Goal: Task Accomplishment & Management: Manage account settings

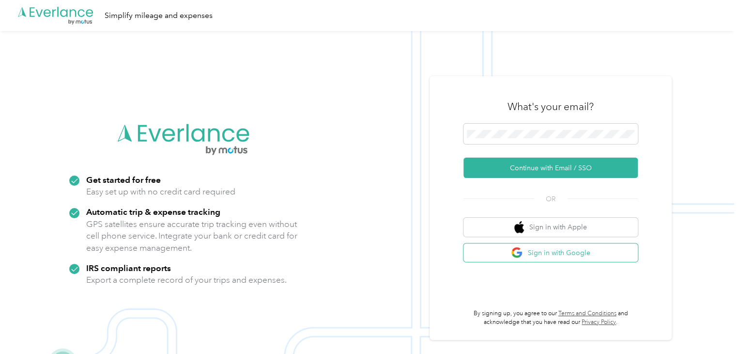
click at [570, 254] on button "Sign in with Google" at bounding box center [551, 252] width 174 height 19
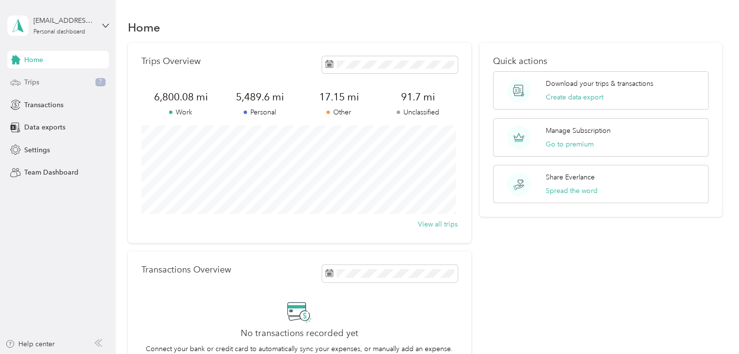
click at [28, 78] on span "Trips" at bounding box center [31, 82] width 15 height 10
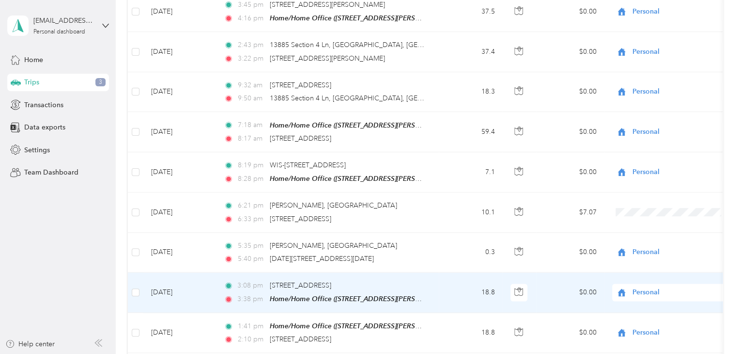
scroll to position [630, 0]
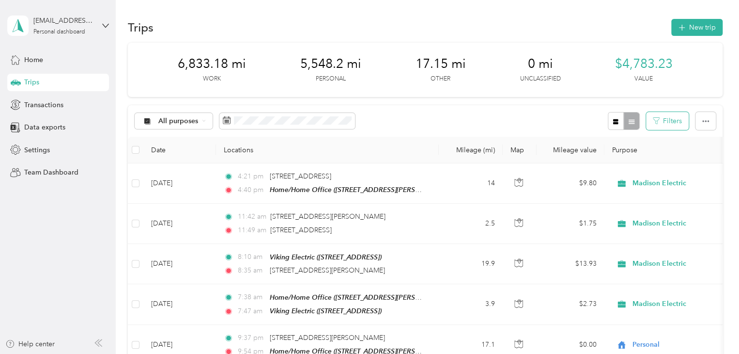
click at [672, 116] on button "Filters" at bounding box center [667, 121] width 43 height 18
click at [698, 142] on th "Purpose" at bounding box center [673, 150] width 136 height 27
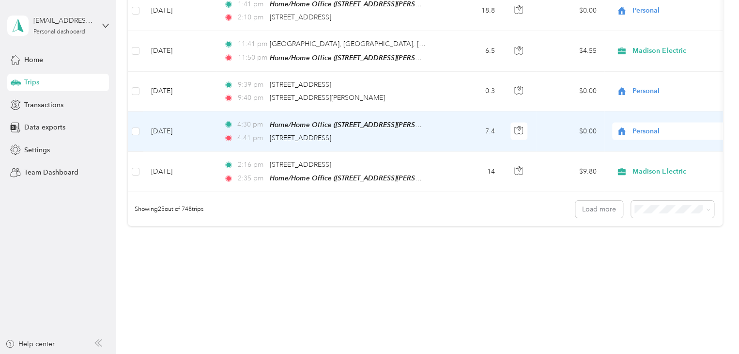
scroll to position [978, 0]
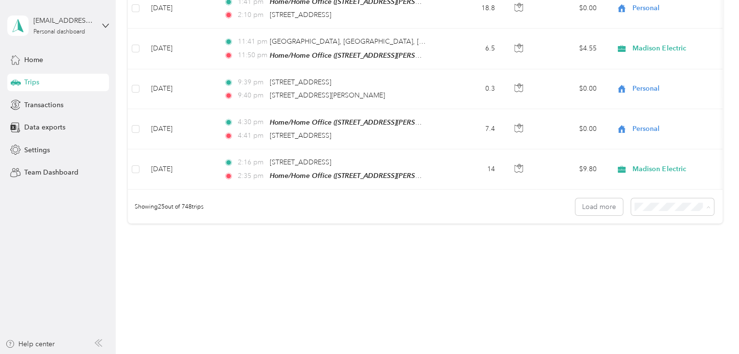
click at [656, 254] on span "100 per load" at bounding box center [656, 254] width 40 height 8
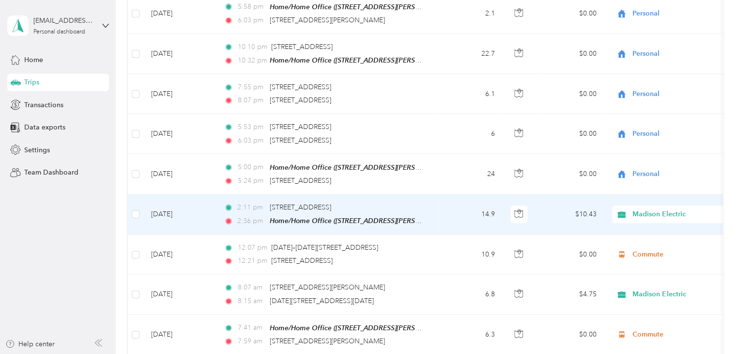
scroll to position [2180, 0]
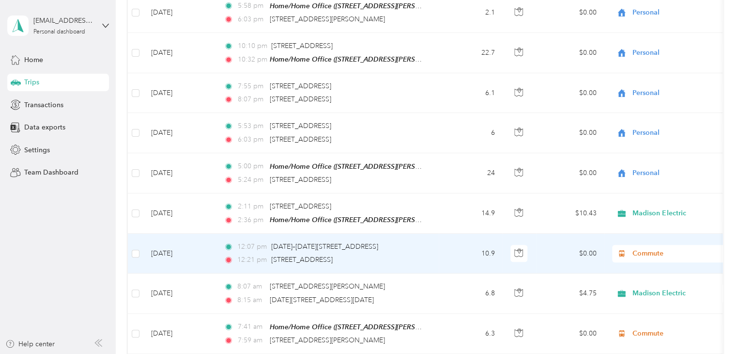
click at [639, 248] on span "Commute" at bounding box center [677, 253] width 89 height 11
click at [653, 125] on span "Madison Electric" at bounding box center [681, 126] width 90 height 10
click at [655, 248] on span "Commute" at bounding box center [677, 253] width 89 height 11
click at [658, 126] on li "Madison Electric" at bounding box center [672, 125] width 120 height 17
click at [268, 241] on div "12:07 pm 1354–1398 Elm St, Old Downtown, Green Bay, WI" at bounding box center [325, 246] width 203 height 11
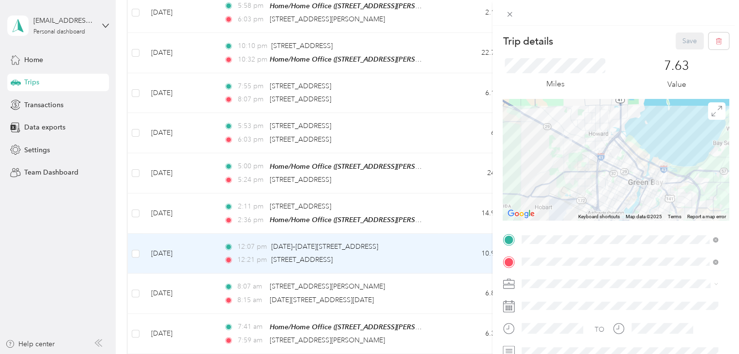
click at [558, 183] on div "Madison Electric" at bounding box center [614, 180] width 178 height 10
click at [687, 41] on div "Save" at bounding box center [703, 40] width 54 height 17
click at [422, 268] on div "Trip details Save This trip cannot be edited because it is either under review,…" at bounding box center [369, 177] width 739 height 354
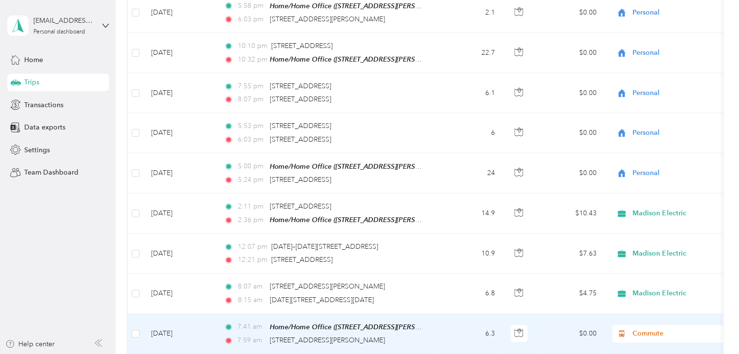
click at [636, 328] on span "Commute" at bounding box center [677, 333] width 89 height 11
click at [659, 204] on span "Madison Electric" at bounding box center [681, 205] width 90 height 10
click at [591, 313] on td "$0.00" at bounding box center [571, 333] width 68 height 40
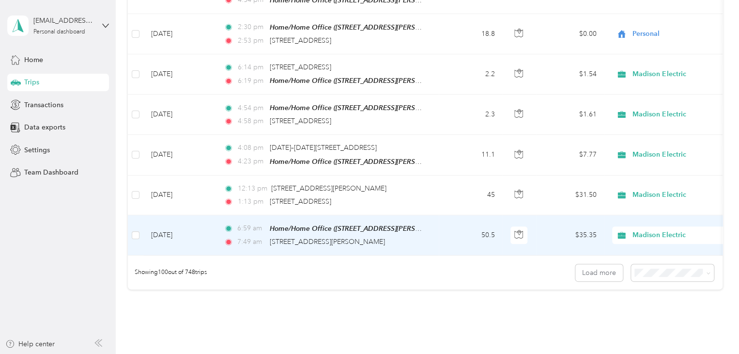
scroll to position [3923, 0]
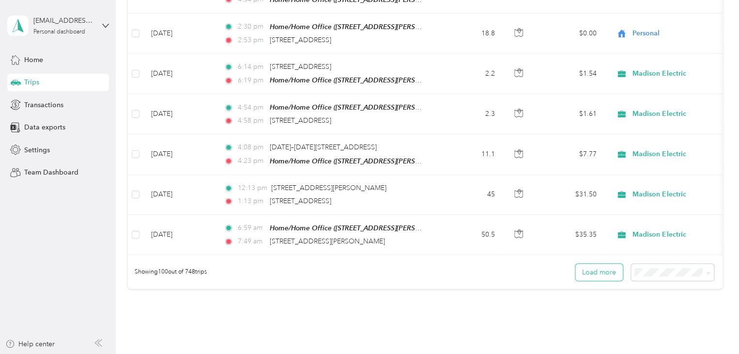
click at [608, 264] on button "Load more" at bounding box center [598, 272] width 47 height 17
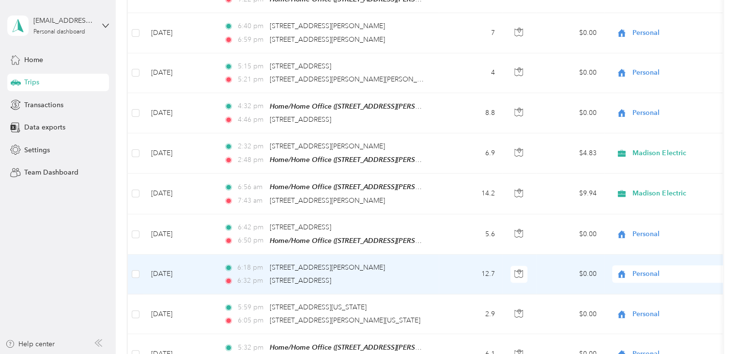
scroll to position [5703, 0]
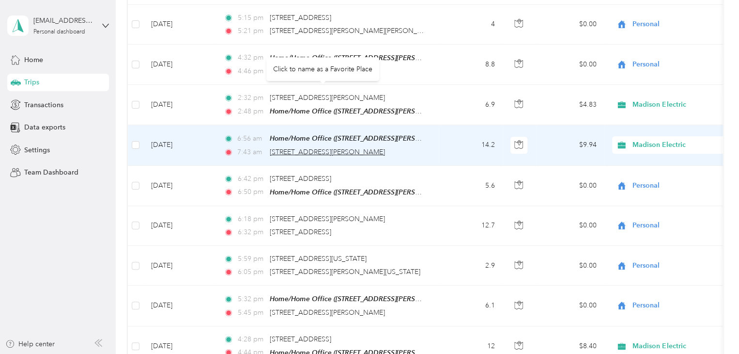
click at [347, 148] on span "[STREET_ADDRESS][PERSON_NAME]" at bounding box center [327, 152] width 115 height 8
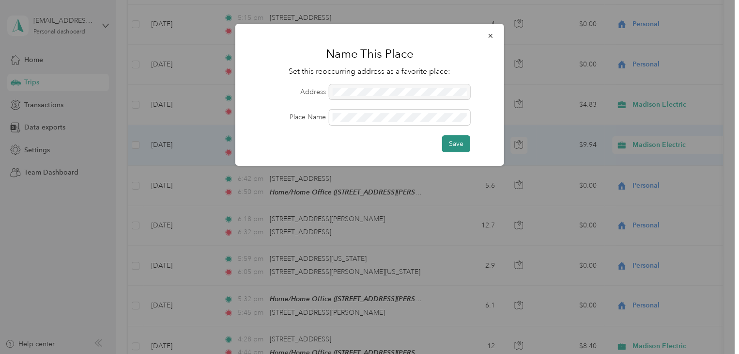
click at [459, 140] on button "Save" at bounding box center [456, 143] width 28 height 17
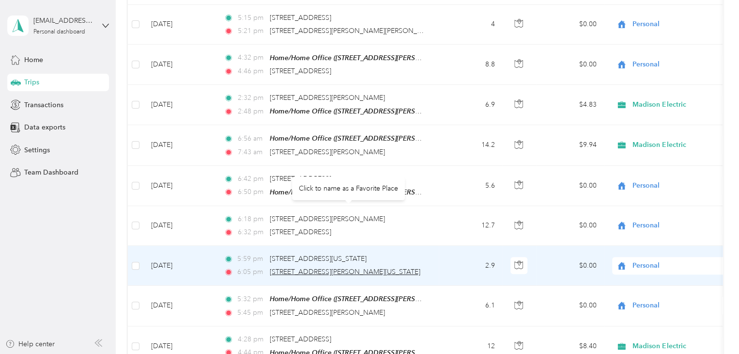
click at [324, 267] on span "201, North Taylor Street, Howard, Brown County, Wisconsin, 54303, USA" at bounding box center [345, 271] width 151 height 8
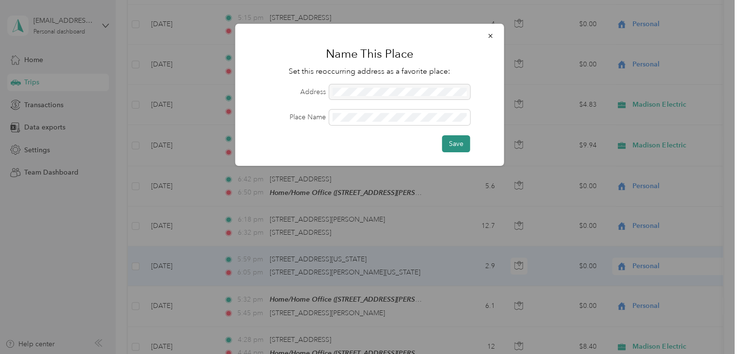
click at [455, 139] on button "Save" at bounding box center [456, 143] width 28 height 17
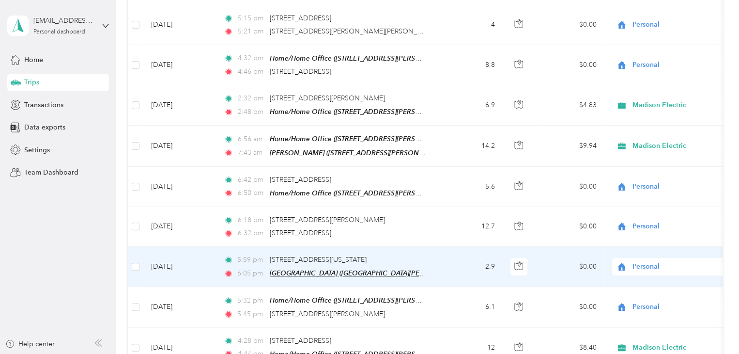
click at [351, 269] on span "Home Depot (North Taylor Street, Howard, Wisconsin)" at bounding box center [387, 273] width 234 height 8
click at [306, 186] on button "Edit Place" at bounding box center [299, 185] width 55 height 17
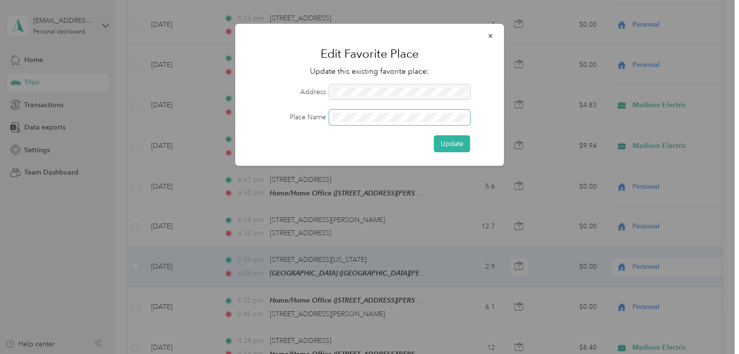
click at [262, 114] on div "Place Name" at bounding box center [370, 117] width 242 height 16
click at [450, 136] on button "Update" at bounding box center [452, 143] width 36 height 17
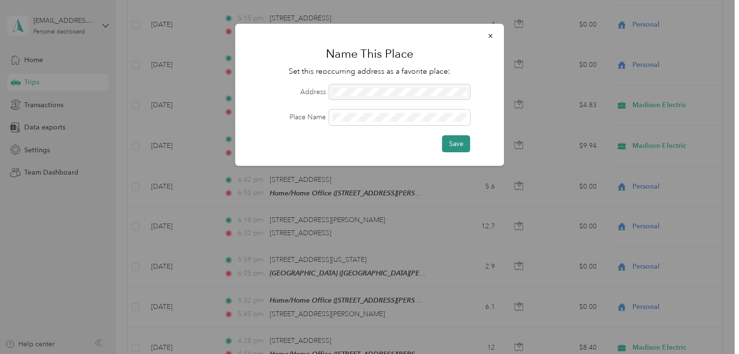
click at [454, 145] on button "Save" at bounding box center [456, 143] width 28 height 17
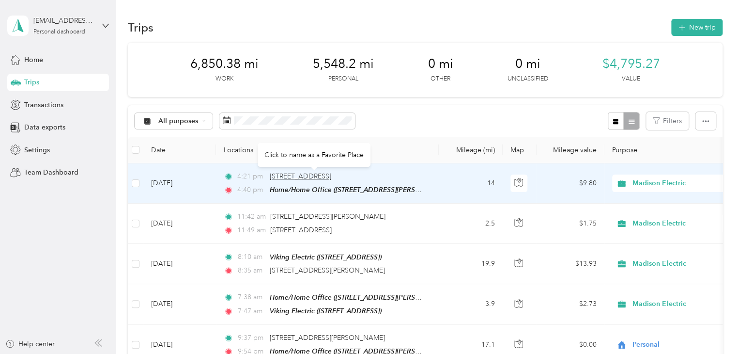
click at [328, 177] on span "[STREET_ADDRESS]" at bounding box center [301, 176] width 62 height 8
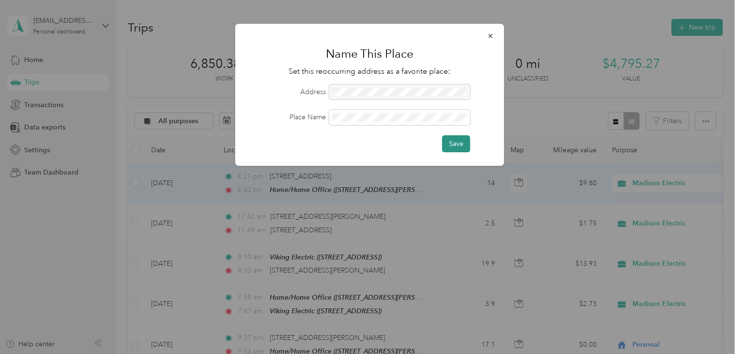
click at [458, 143] on button "Save" at bounding box center [456, 143] width 28 height 17
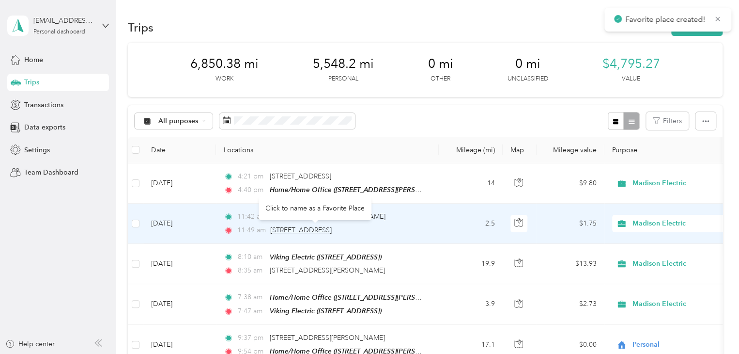
click at [332, 232] on span "[STREET_ADDRESS]" at bounding box center [301, 230] width 62 height 8
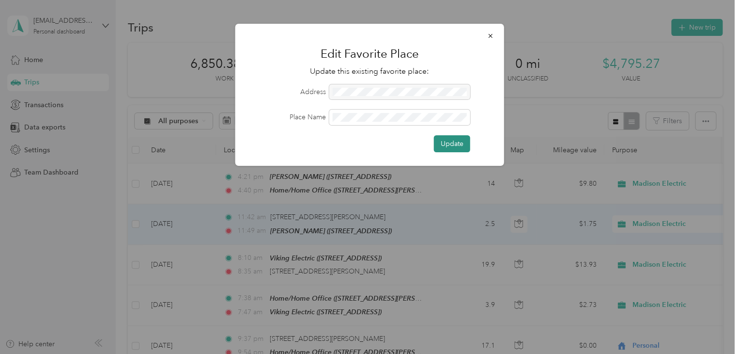
click at [459, 138] on button "Update" at bounding box center [452, 143] width 36 height 17
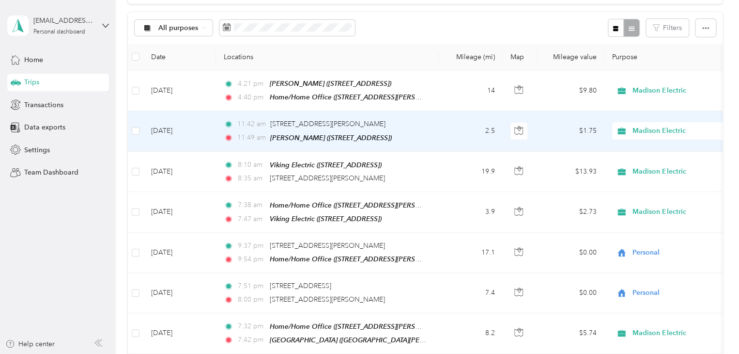
scroll to position [97, 0]
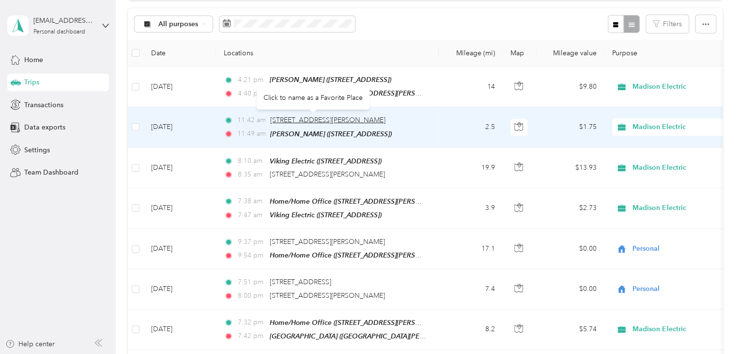
click at [313, 119] on span "3011 Lillian Ln, Suamico, WI" at bounding box center [327, 120] width 115 height 8
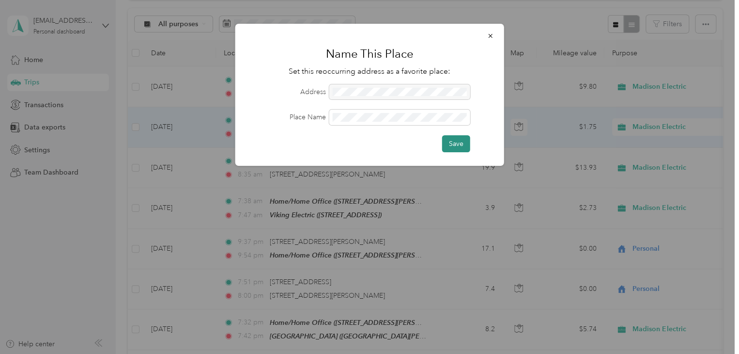
click at [462, 138] on button "Save" at bounding box center [456, 143] width 28 height 17
click at [463, 142] on button "Save" at bounding box center [451, 143] width 38 height 17
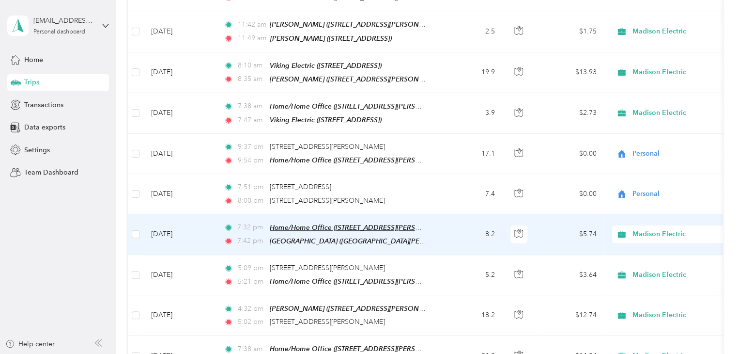
scroll to position [194, 0]
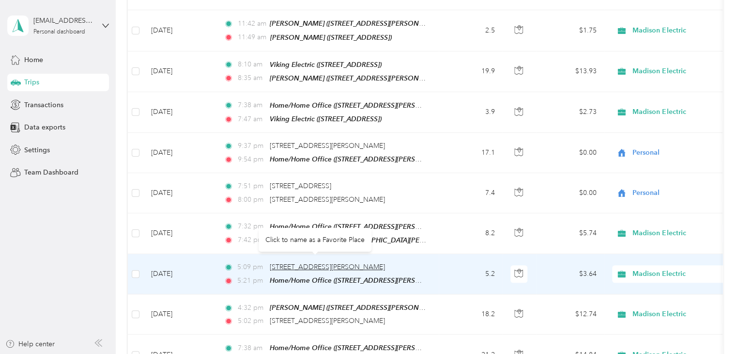
click at [292, 263] on span "[STREET_ADDRESS][PERSON_NAME]" at bounding box center [327, 267] width 115 height 8
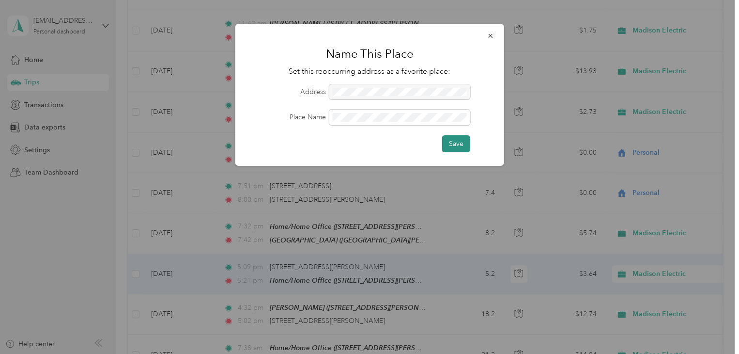
click at [460, 144] on button "Save" at bounding box center [456, 143] width 28 height 17
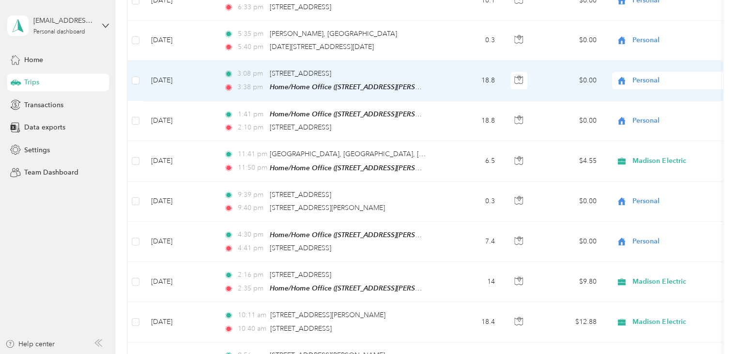
scroll to position [872, 0]
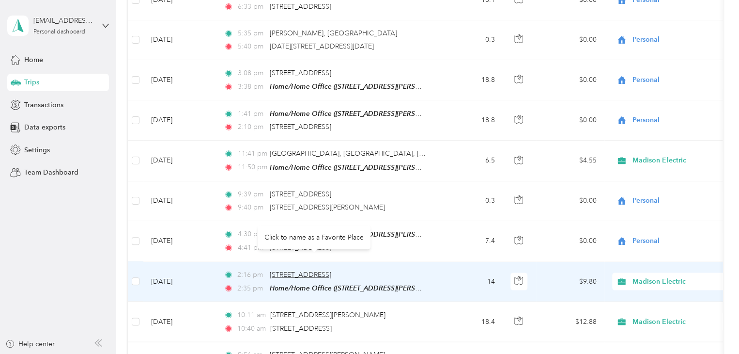
click at [328, 270] on span "[STREET_ADDRESS]" at bounding box center [301, 274] width 62 height 8
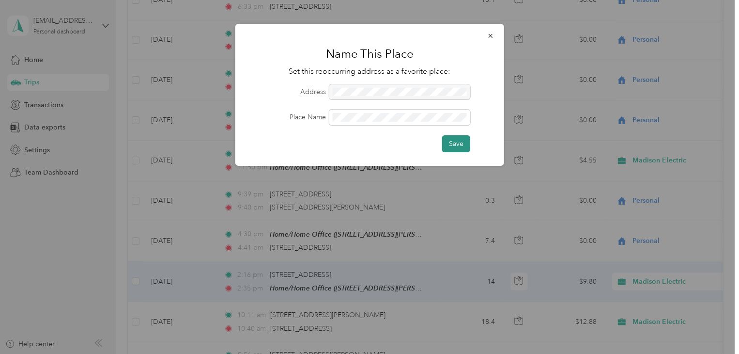
click at [453, 141] on button "Save" at bounding box center [456, 143] width 28 height 17
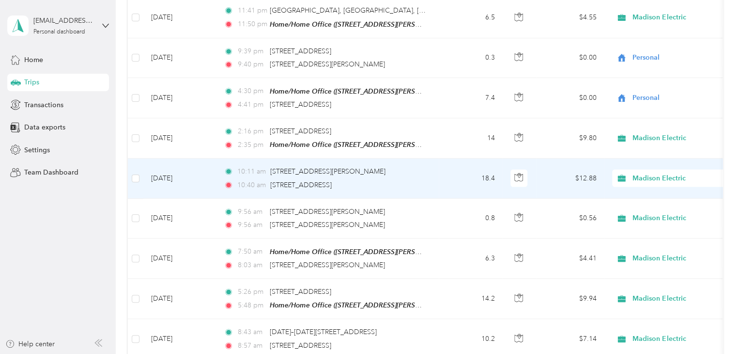
scroll to position [1017, 0]
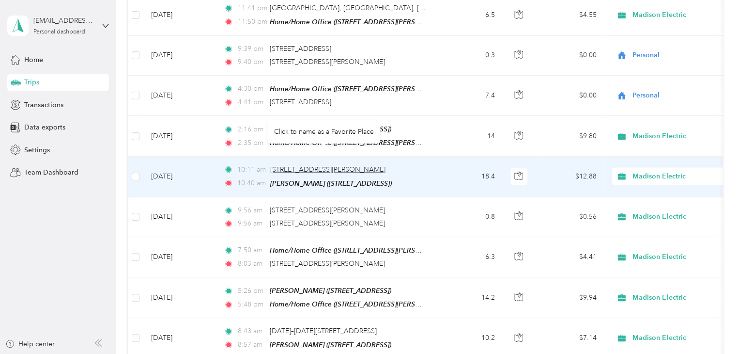
click at [341, 165] on span "[STREET_ADDRESS][PERSON_NAME]" at bounding box center [327, 169] width 115 height 8
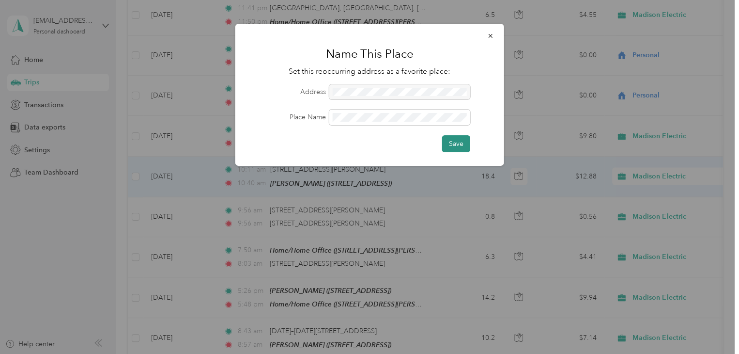
click at [454, 140] on button "Save" at bounding box center [456, 143] width 28 height 17
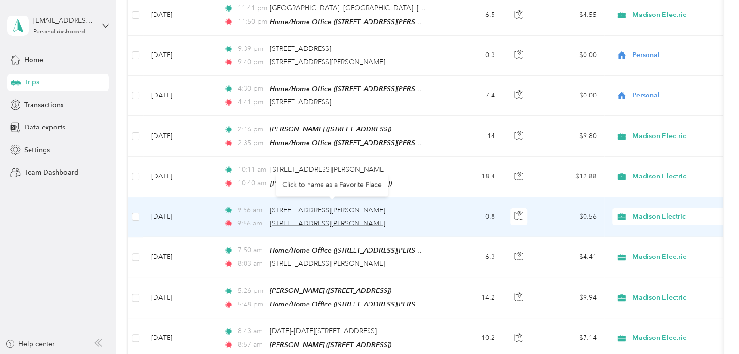
click at [355, 219] on span "[STREET_ADDRESS][PERSON_NAME]" at bounding box center [327, 223] width 115 height 8
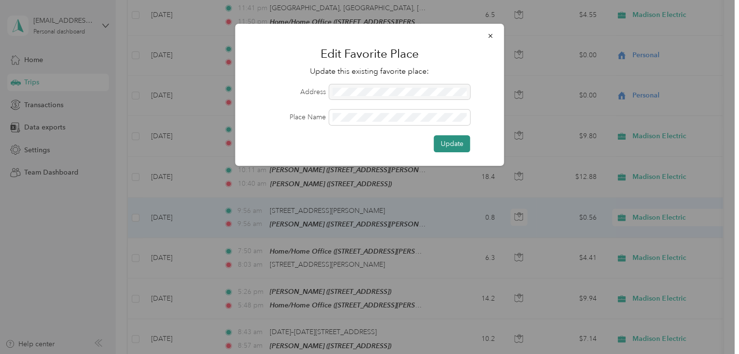
click at [450, 140] on button "Update" at bounding box center [452, 143] width 36 height 17
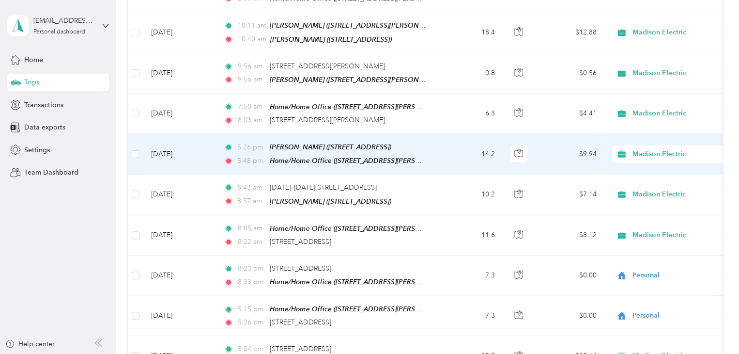
scroll to position [1163, 0]
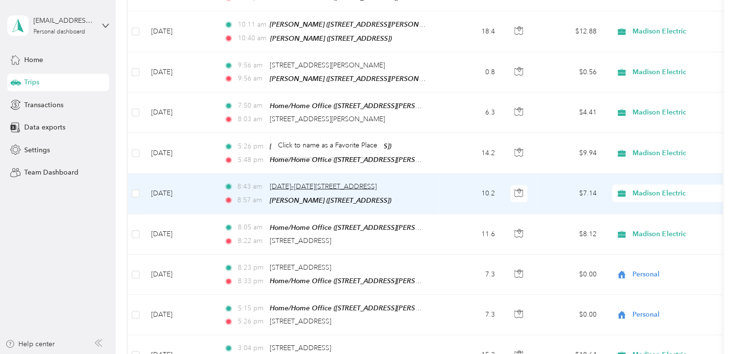
click at [323, 182] on span "[DATE]–[DATE][STREET_ADDRESS]" at bounding box center [323, 186] width 107 height 8
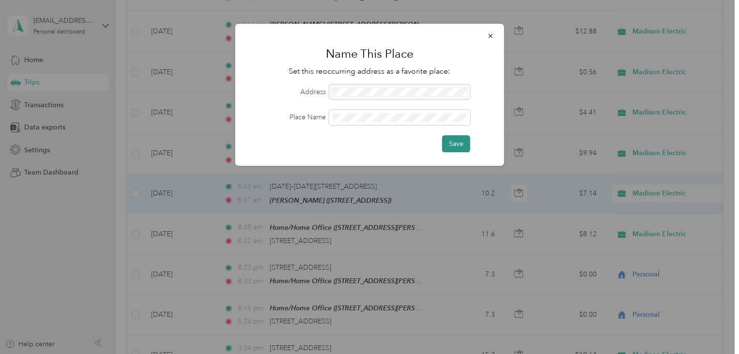
click at [454, 143] on button "Save" at bounding box center [456, 143] width 28 height 17
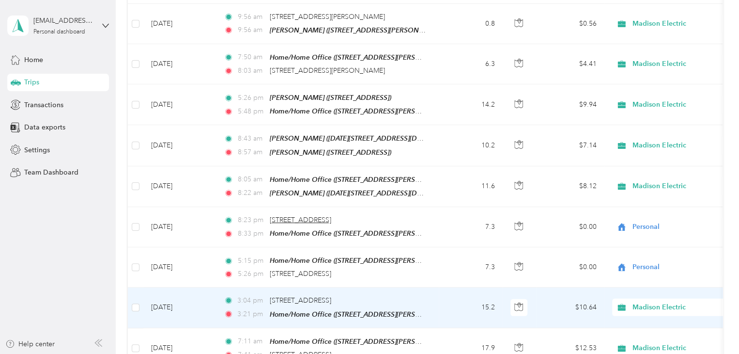
scroll to position [1259, 0]
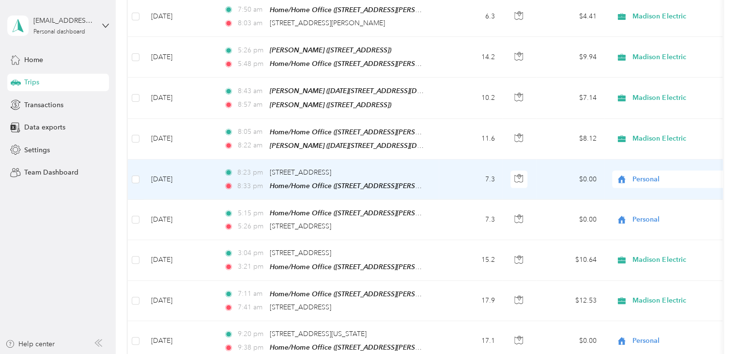
scroll to position [1259, 0]
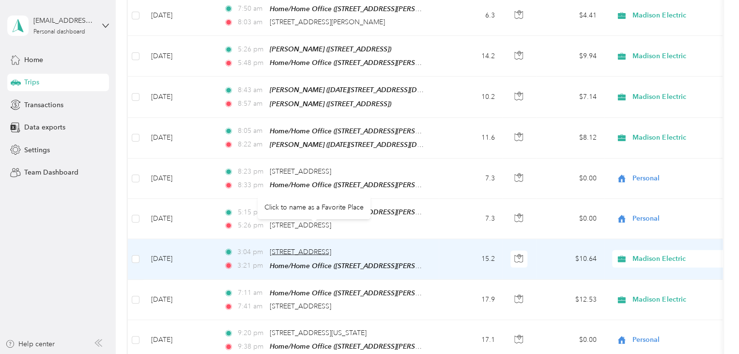
click at [325, 248] on span "[STREET_ADDRESS]" at bounding box center [301, 252] width 62 height 8
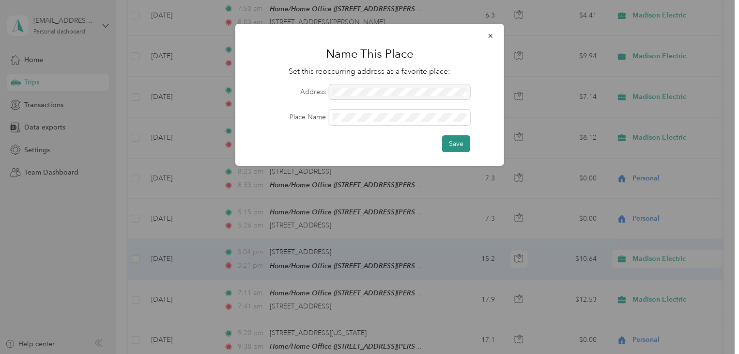
click at [461, 143] on button "Save" at bounding box center [456, 143] width 28 height 17
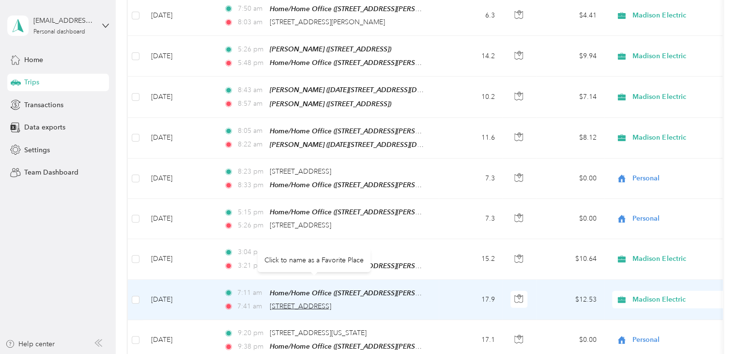
click at [312, 302] on span "[STREET_ADDRESS]" at bounding box center [301, 306] width 62 height 8
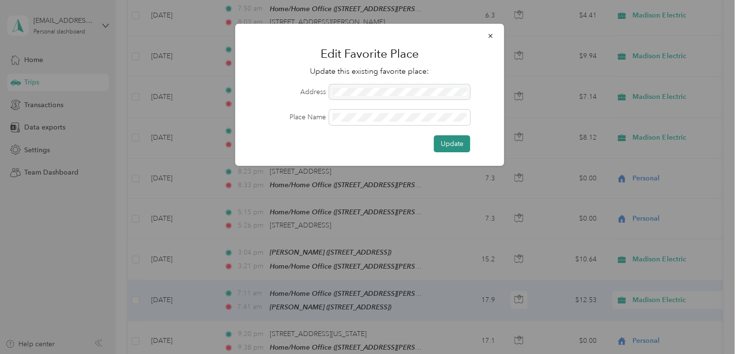
click at [466, 142] on button "Update" at bounding box center [452, 143] width 36 height 17
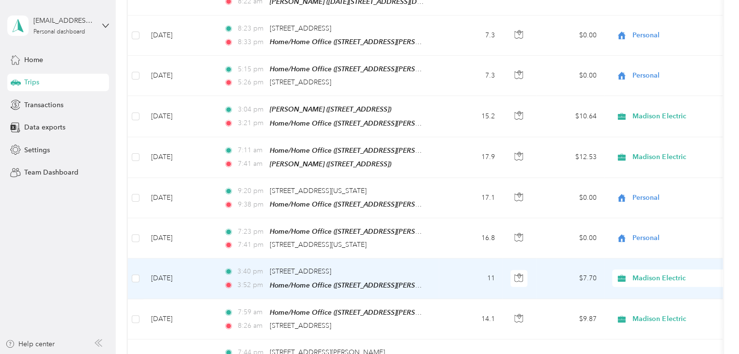
scroll to position [1405, 0]
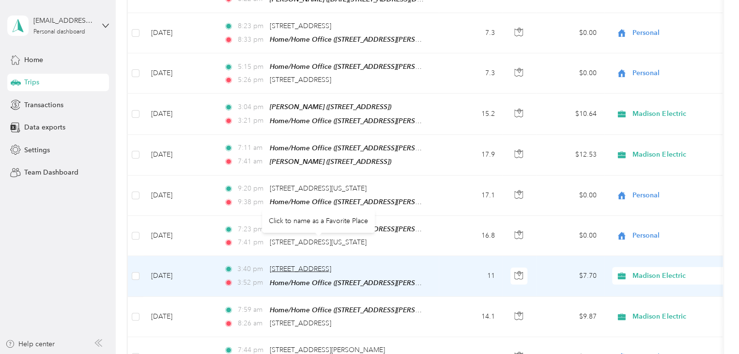
click at [304, 264] on span "[STREET_ADDRESS]" at bounding box center [301, 268] width 62 height 8
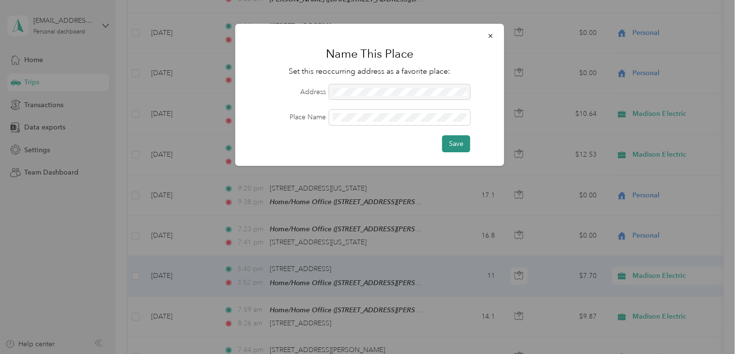
click at [455, 148] on button "Save" at bounding box center [456, 143] width 28 height 17
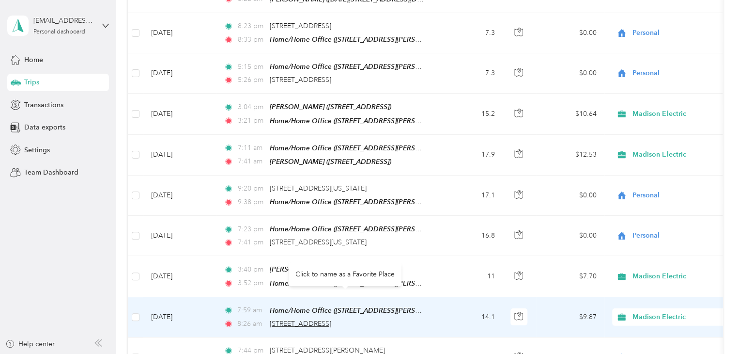
click at [331, 319] on span "[STREET_ADDRESS]" at bounding box center [301, 323] width 62 height 8
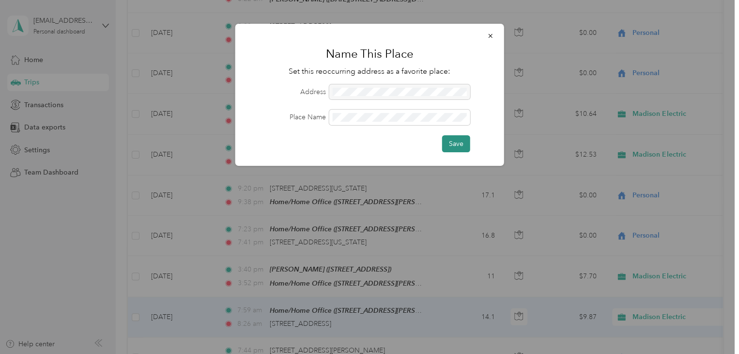
click at [455, 145] on button "Save" at bounding box center [456, 143] width 28 height 17
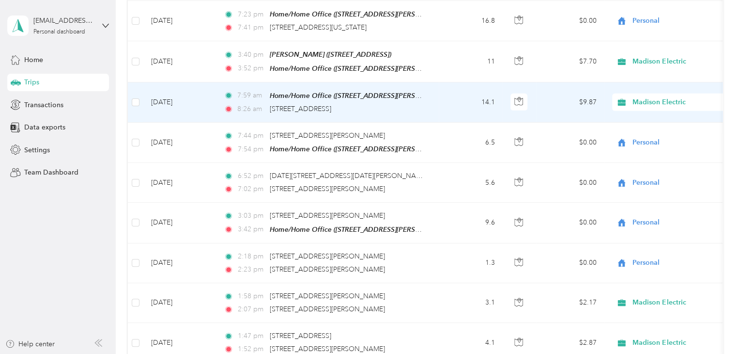
scroll to position [1647, 0]
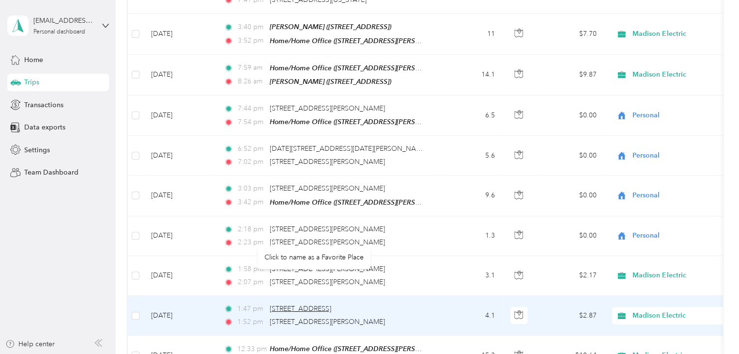
click at [328, 304] on span "[STREET_ADDRESS]" at bounding box center [301, 308] width 62 height 8
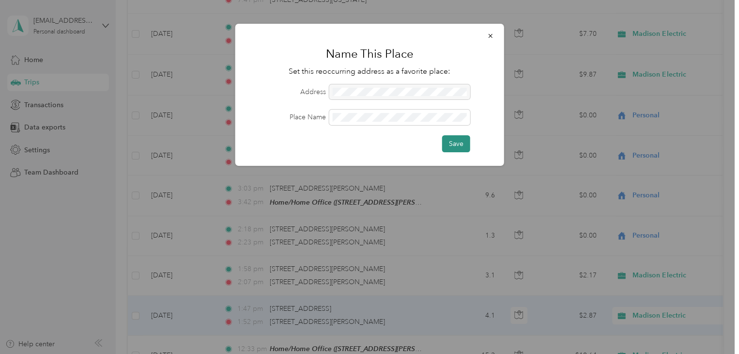
click at [459, 144] on button "Save" at bounding box center [456, 143] width 28 height 17
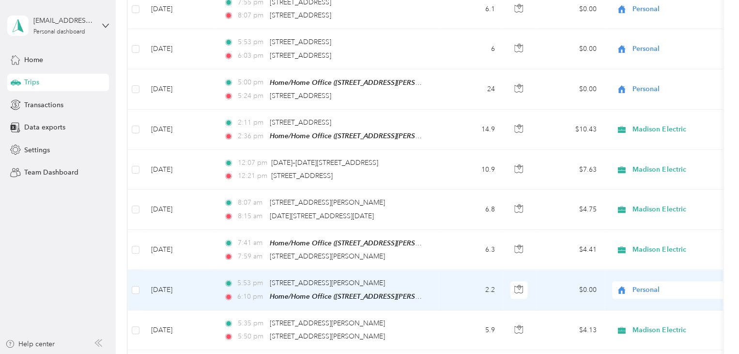
scroll to position [2277, 0]
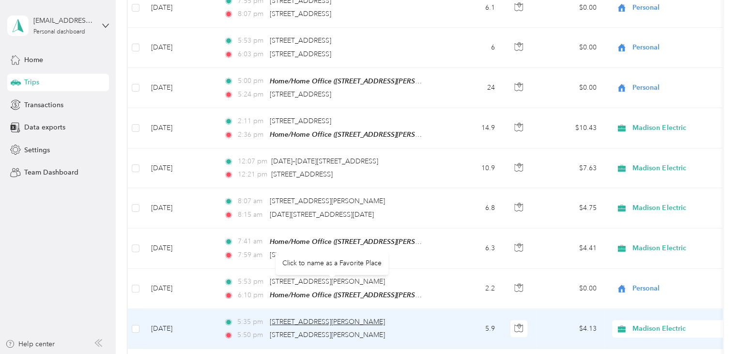
click at [362, 317] on span "[STREET_ADDRESS][PERSON_NAME]" at bounding box center [327, 321] width 115 height 8
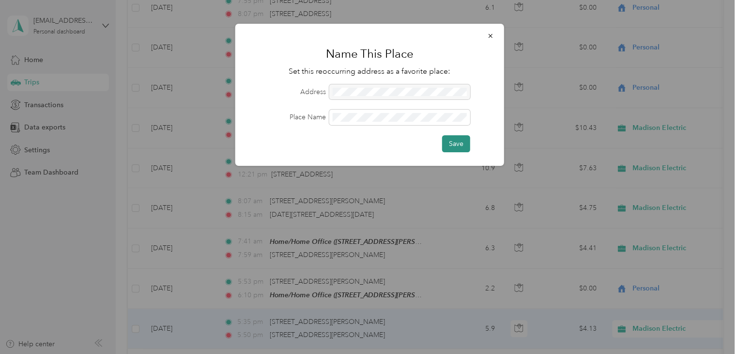
click at [464, 140] on button "Save" at bounding box center [456, 143] width 28 height 17
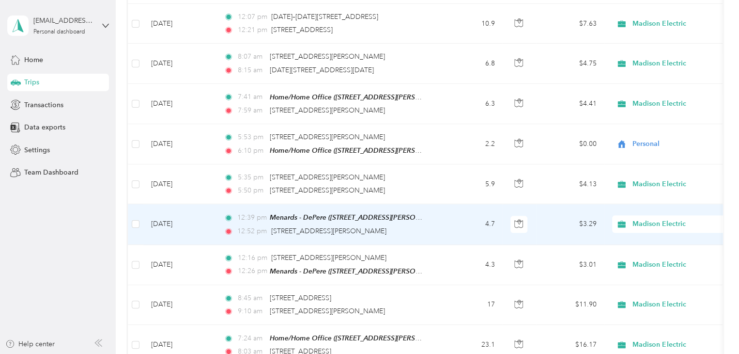
scroll to position [2422, 0]
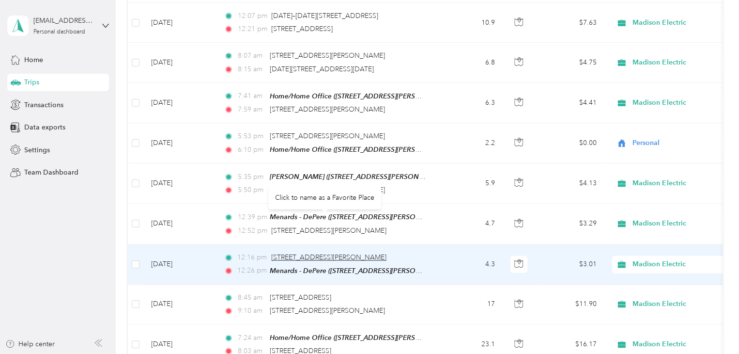
click at [334, 253] on span "[STREET_ADDRESS][PERSON_NAME]" at bounding box center [328, 257] width 115 height 8
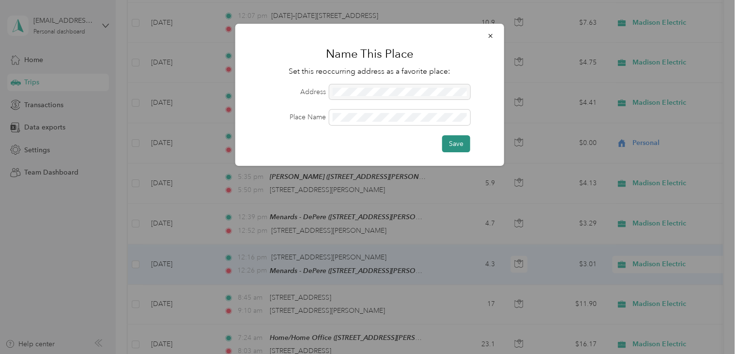
click at [461, 140] on button "Save" at bounding box center [456, 143] width 28 height 17
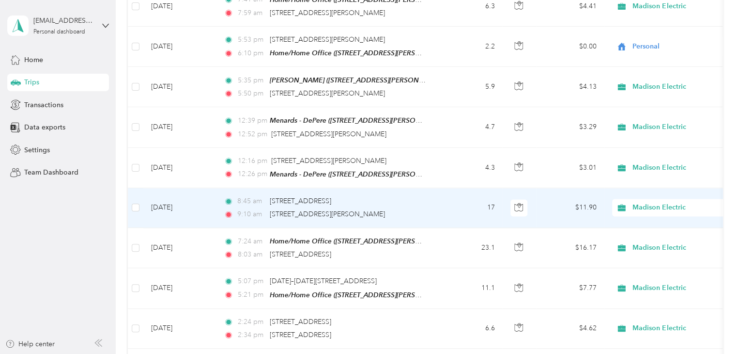
scroll to position [2519, 0]
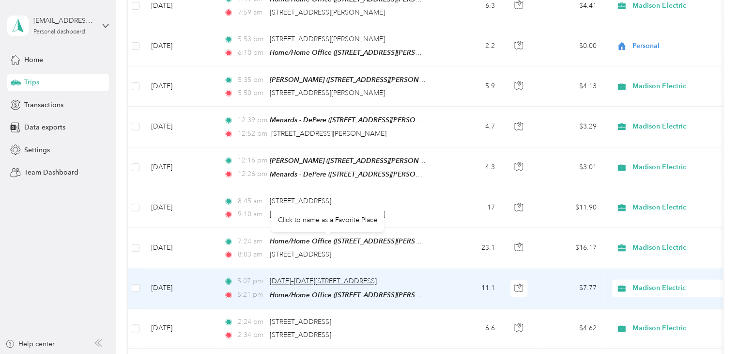
click at [350, 277] on span "[DATE]–[DATE][STREET_ADDRESS]" at bounding box center [323, 281] width 107 height 8
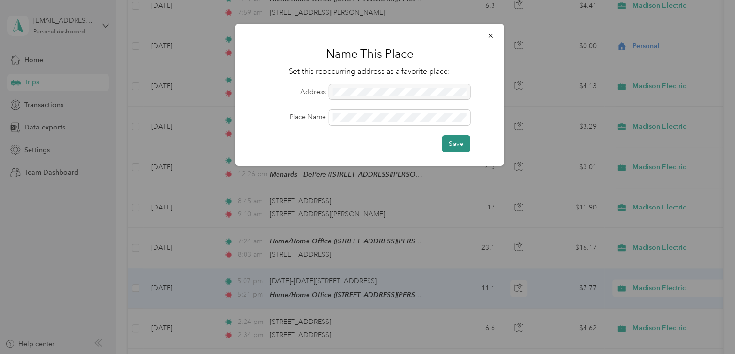
click at [456, 142] on button "Save" at bounding box center [456, 143] width 28 height 17
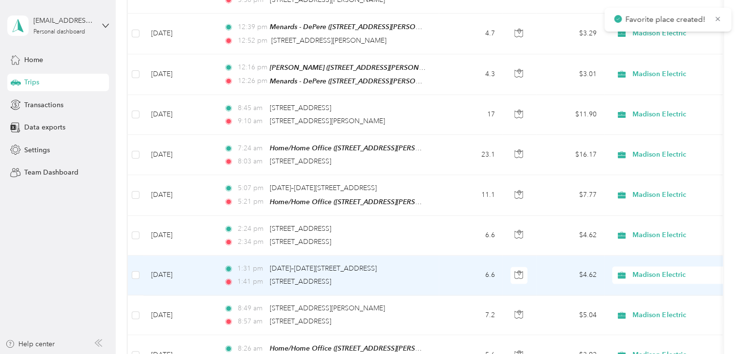
scroll to position [2616, 0]
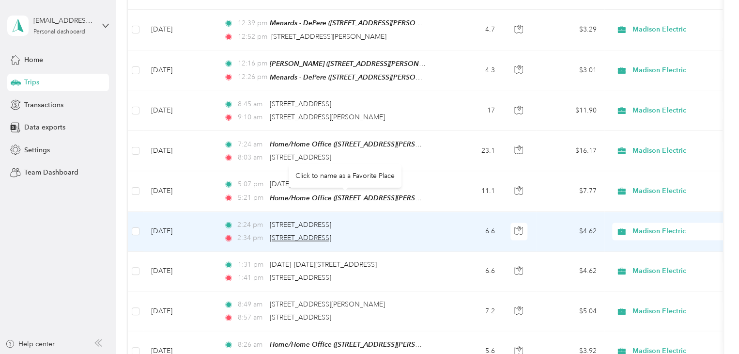
click at [331, 233] on span "[STREET_ADDRESS]" at bounding box center [301, 237] width 62 height 8
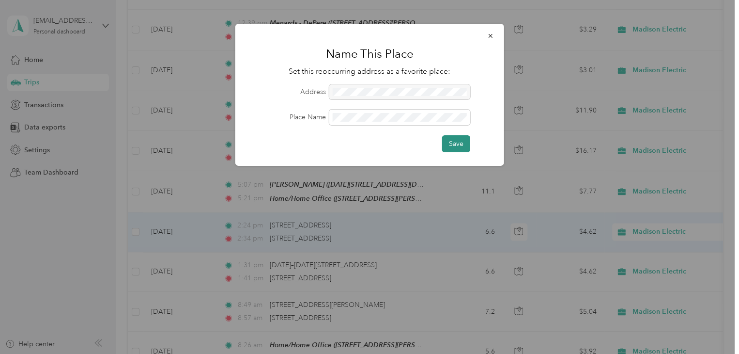
click at [453, 146] on button "Save" at bounding box center [456, 143] width 28 height 17
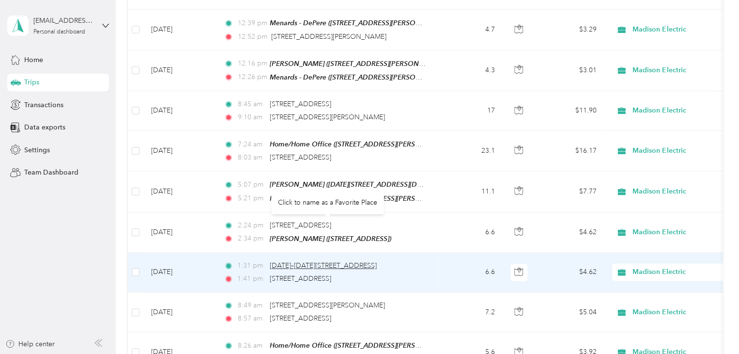
click at [297, 261] on span "[DATE]–[DATE][STREET_ADDRESS]" at bounding box center [323, 265] width 107 height 8
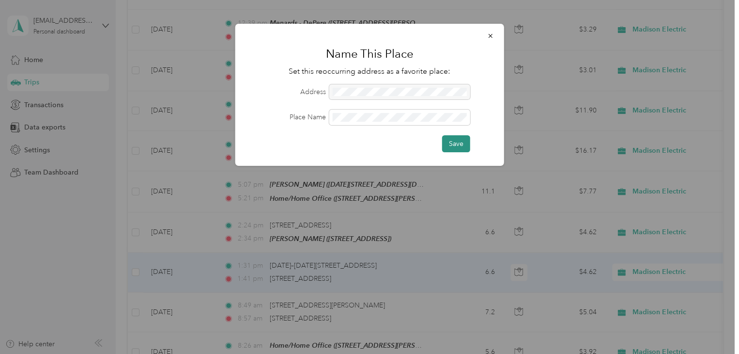
click at [451, 147] on button "Save" at bounding box center [456, 143] width 28 height 17
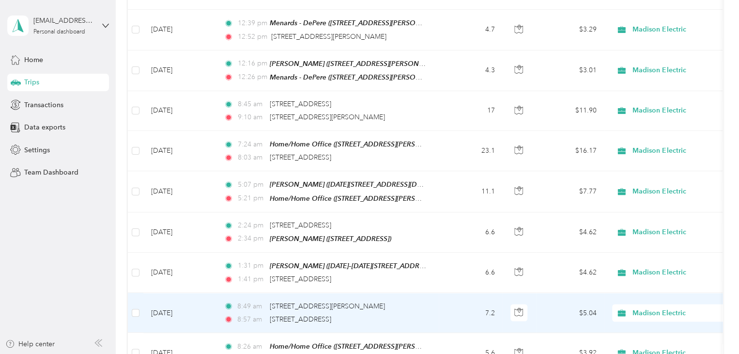
click at [316, 301] on span "[STREET_ADDRESS][PERSON_NAME]" at bounding box center [327, 305] width 115 height 8
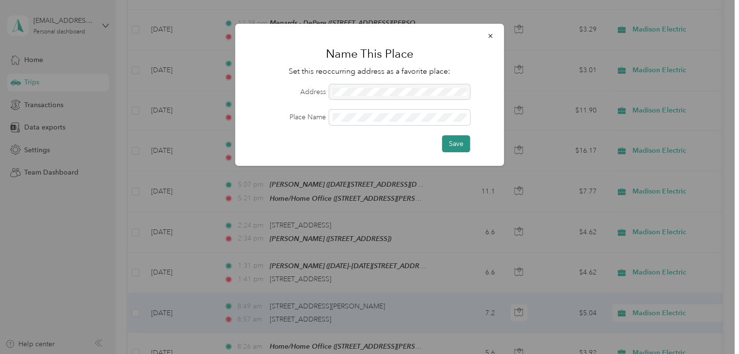
click at [462, 144] on button "Save" at bounding box center [456, 143] width 28 height 17
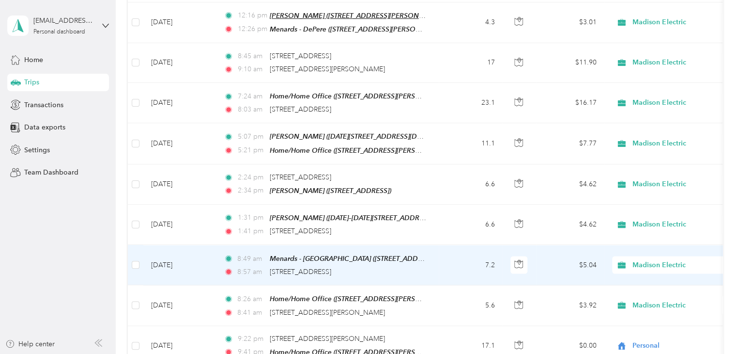
scroll to position [2664, 0]
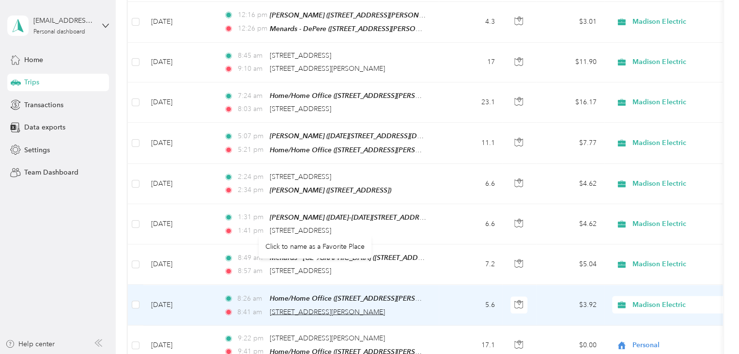
click at [339, 307] on span "[STREET_ADDRESS][PERSON_NAME]" at bounding box center [327, 311] width 115 height 8
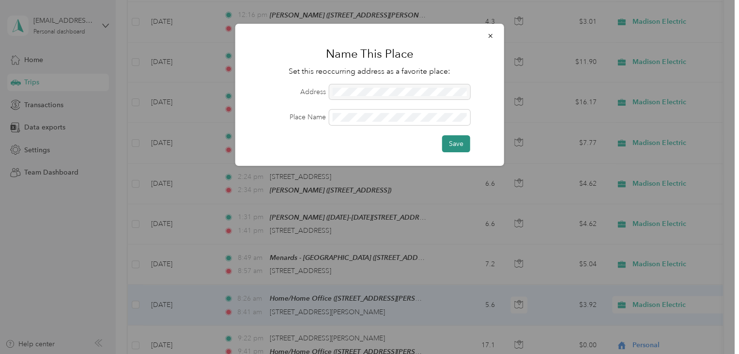
click at [459, 144] on button "Save" at bounding box center [456, 143] width 28 height 17
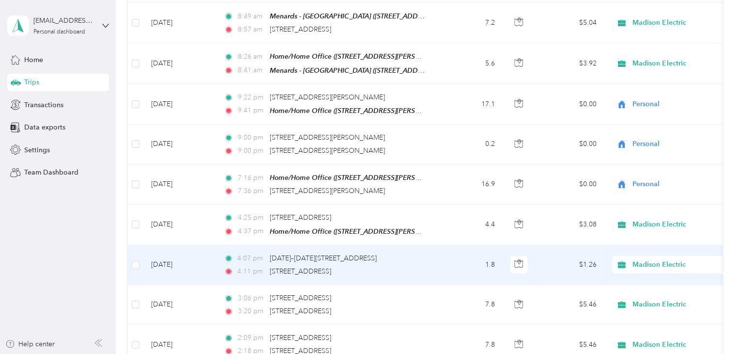
scroll to position [2906, 0]
click at [362, 253] on span "[DATE]–[DATE][STREET_ADDRESS]" at bounding box center [323, 257] width 107 height 8
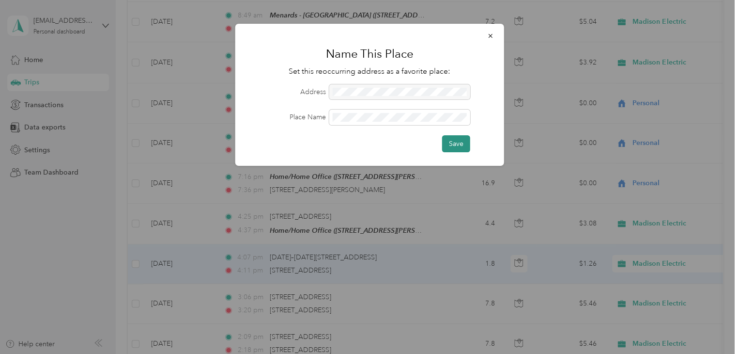
click at [455, 144] on button "Save" at bounding box center [456, 143] width 28 height 17
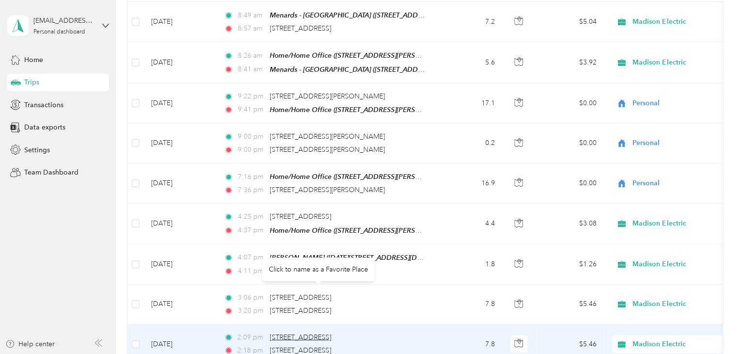
click at [326, 333] on span "[STREET_ADDRESS]" at bounding box center [301, 337] width 62 height 8
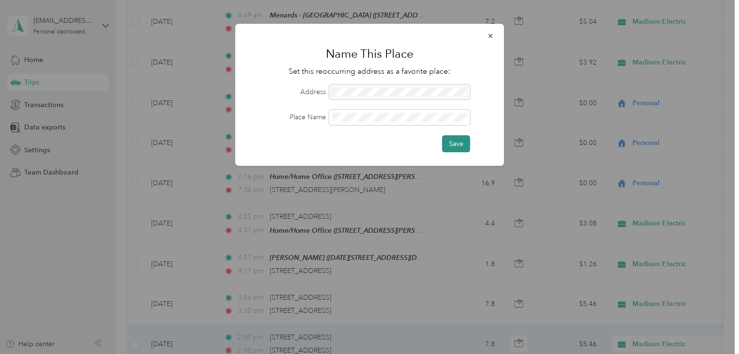
click at [458, 142] on button "Save" at bounding box center [456, 143] width 28 height 17
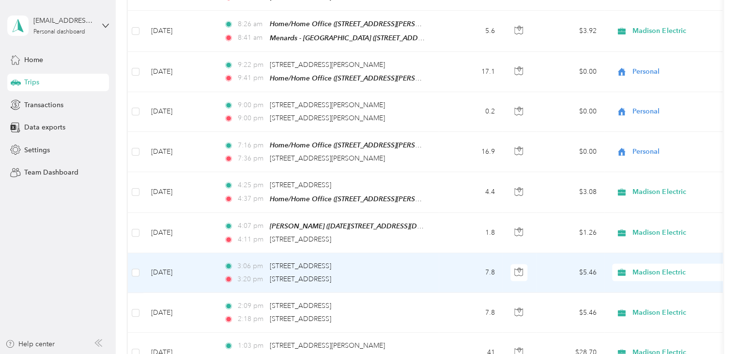
scroll to position [2955, 0]
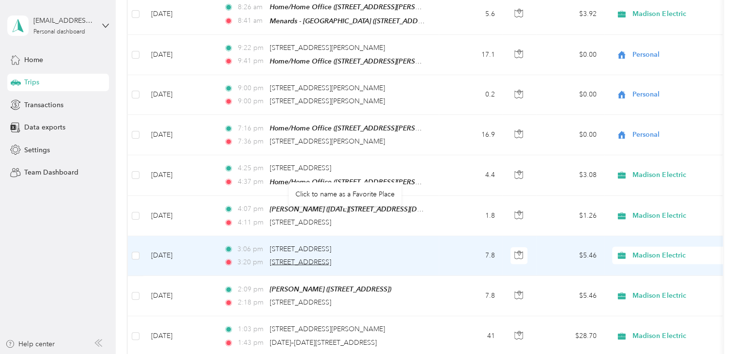
click at [331, 258] on span "[STREET_ADDRESS]" at bounding box center [301, 262] width 62 height 8
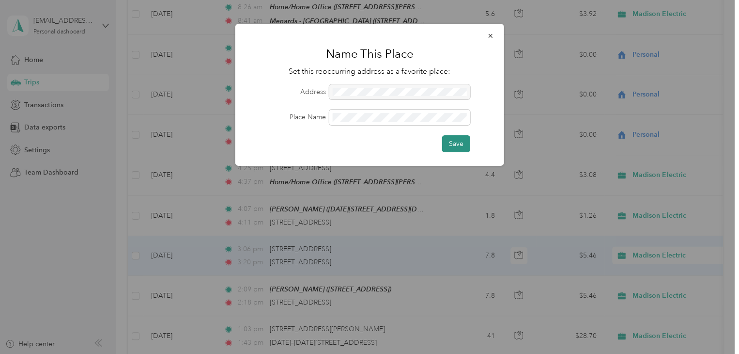
click at [454, 139] on button "Save" at bounding box center [456, 143] width 28 height 17
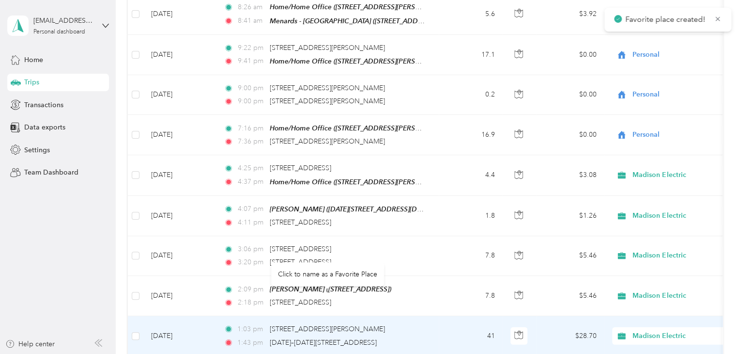
click at [329, 338] on span "[DATE]–[DATE][STREET_ADDRESS]" at bounding box center [323, 342] width 107 height 8
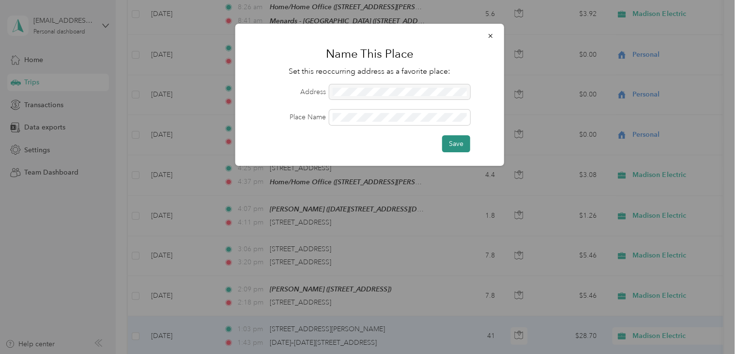
click at [457, 146] on button "Save" at bounding box center [456, 143] width 28 height 17
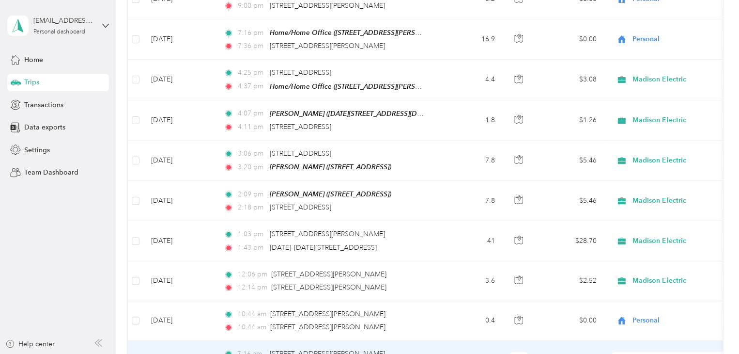
scroll to position [3052, 0]
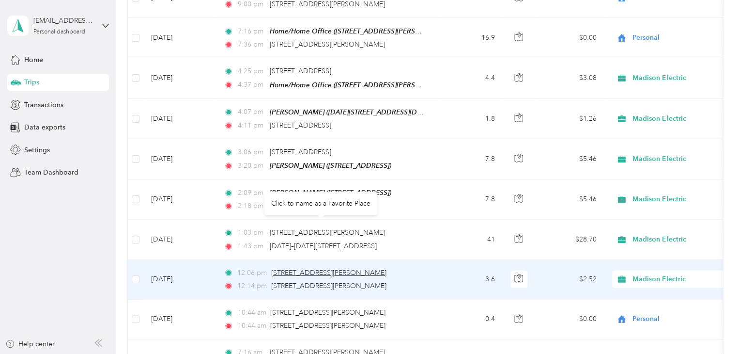
click at [327, 268] on span "[STREET_ADDRESS][PERSON_NAME]" at bounding box center [328, 272] width 115 height 8
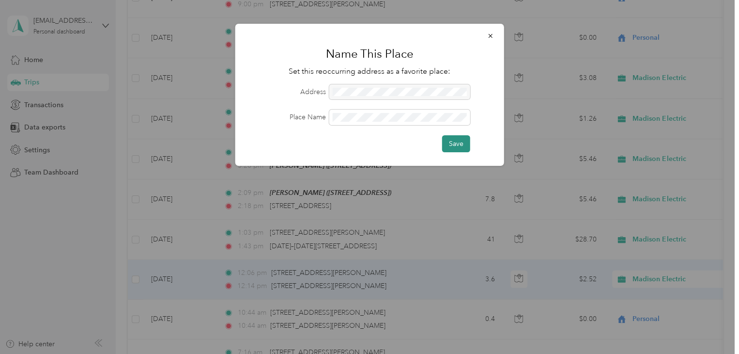
click at [455, 141] on button "Save" at bounding box center [456, 143] width 28 height 17
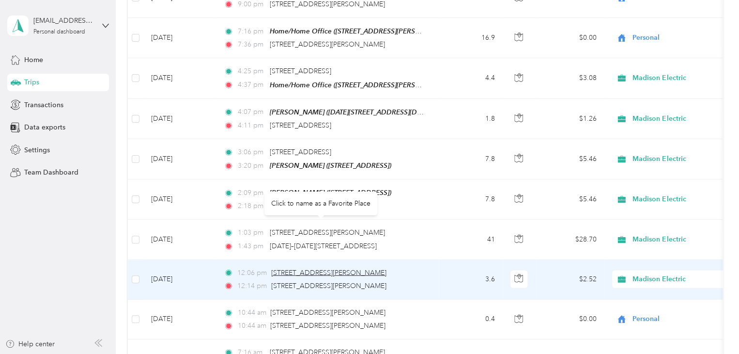
click at [336, 268] on span "[STREET_ADDRESS][PERSON_NAME]" at bounding box center [328, 272] width 115 height 8
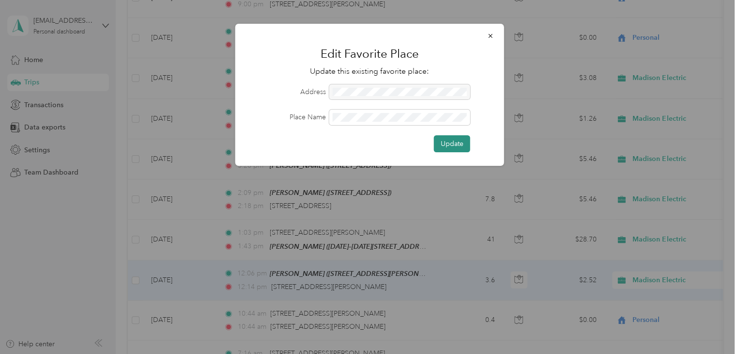
click at [448, 141] on button "Update" at bounding box center [452, 143] width 36 height 17
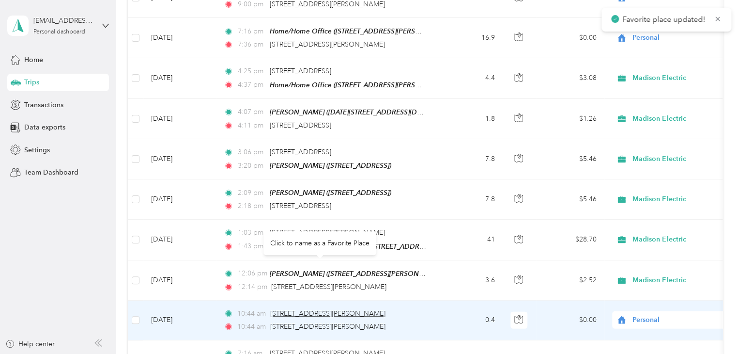
click at [326, 309] on span "[STREET_ADDRESS][PERSON_NAME]" at bounding box center [327, 313] width 115 height 8
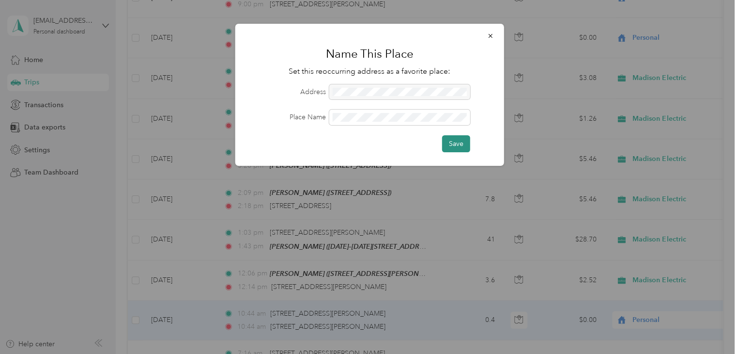
click at [453, 144] on button "Save" at bounding box center [456, 143] width 28 height 17
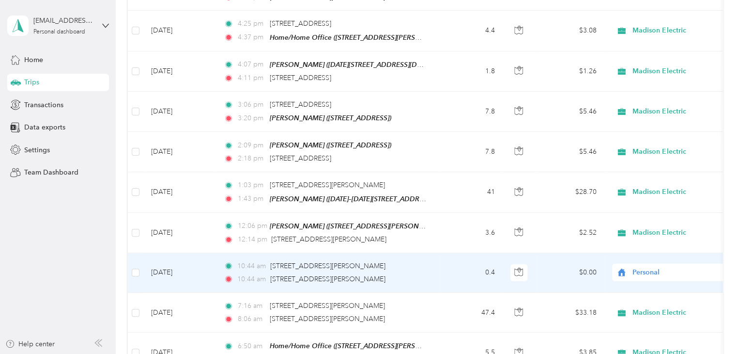
scroll to position [3100, 0]
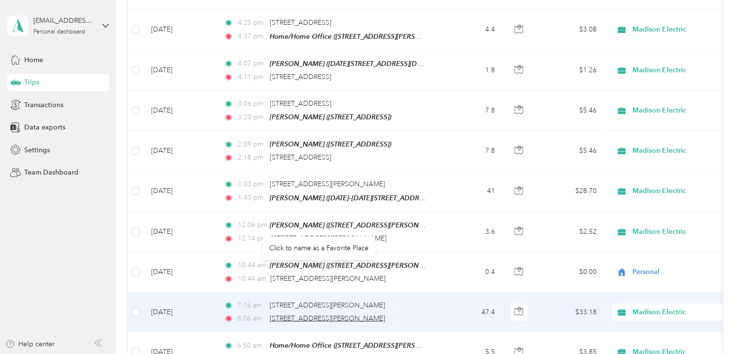
click at [339, 314] on span "[STREET_ADDRESS][PERSON_NAME]" at bounding box center [327, 318] width 115 height 8
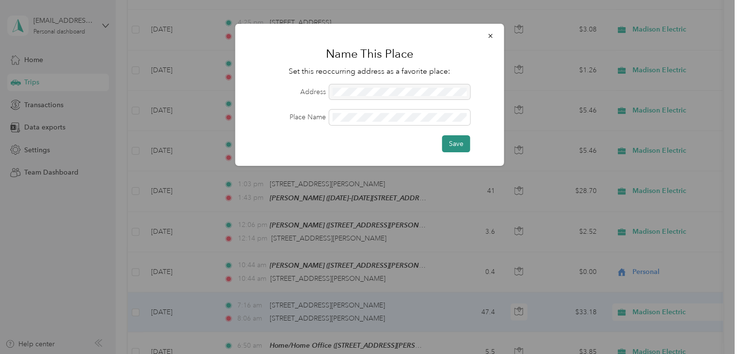
click at [456, 140] on button "Save" at bounding box center [456, 143] width 28 height 17
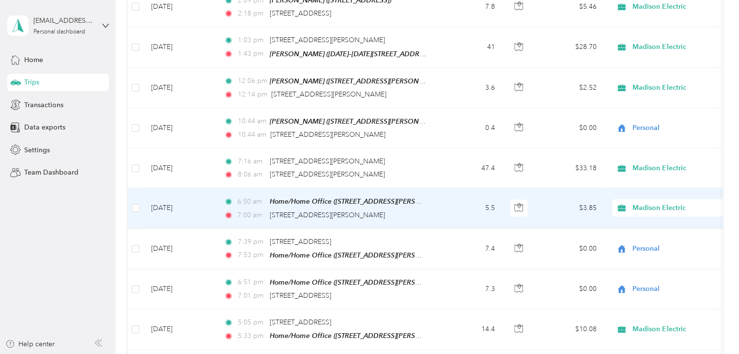
scroll to position [3245, 0]
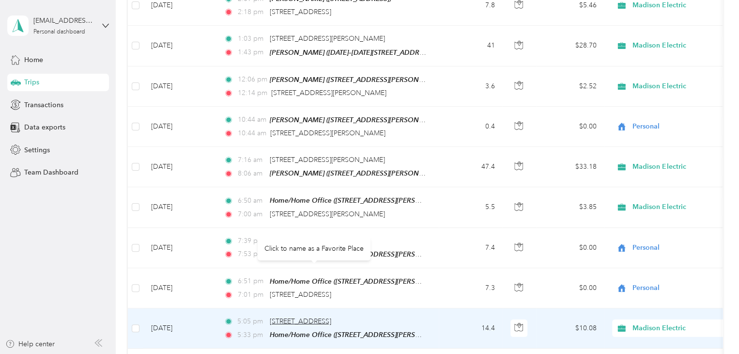
click at [329, 317] on span "[STREET_ADDRESS]" at bounding box center [301, 321] width 62 height 8
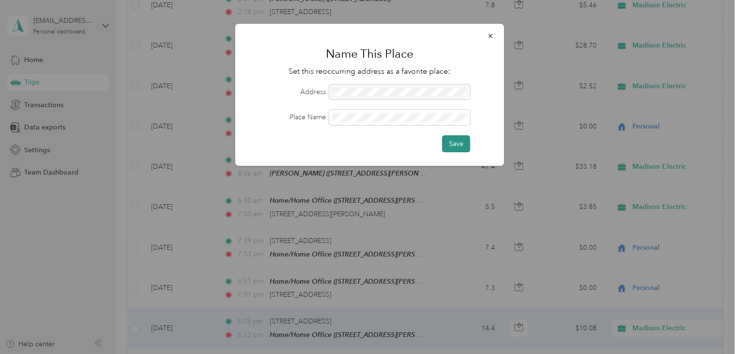
click at [459, 141] on button "Save" at bounding box center [456, 143] width 28 height 17
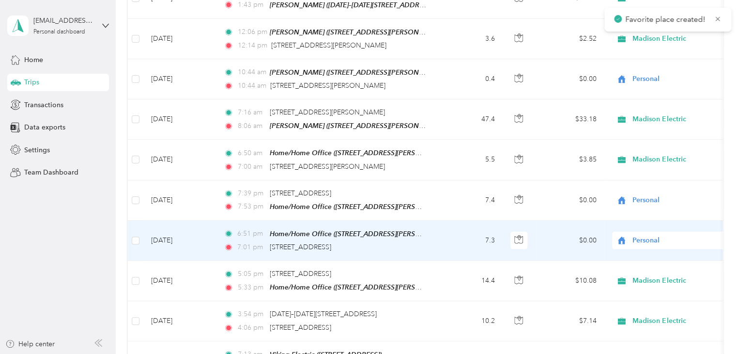
scroll to position [3294, 0]
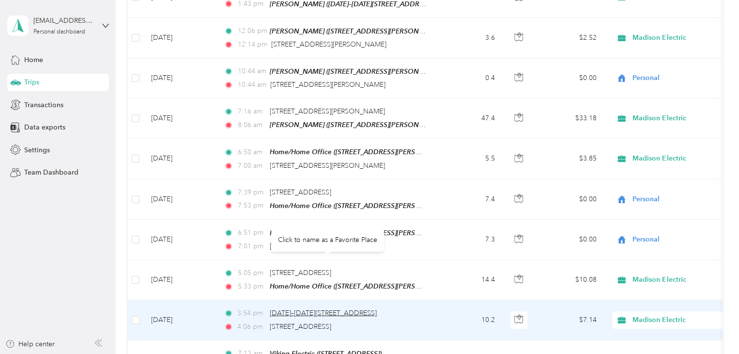
click at [315, 309] on span "[DATE]–[DATE][STREET_ADDRESS]" at bounding box center [323, 313] width 107 height 8
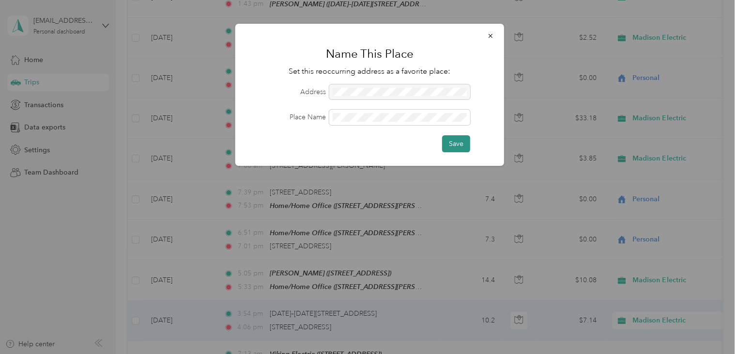
click at [458, 142] on button "Save" at bounding box center [456, 143] width 28 height 17
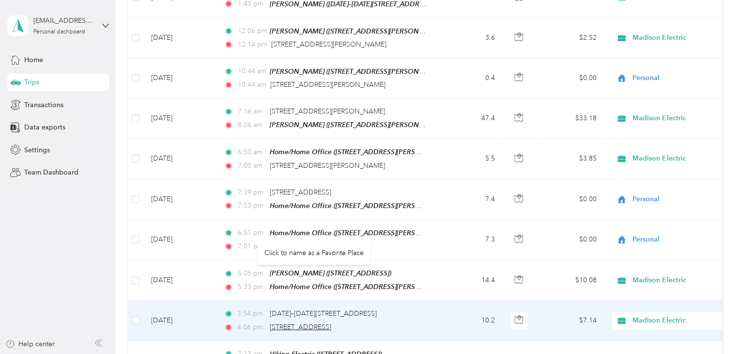
click at [331, 323] on span "[STREET_ADDRESS]" at bounding box center [301, 327] width 62 height 8
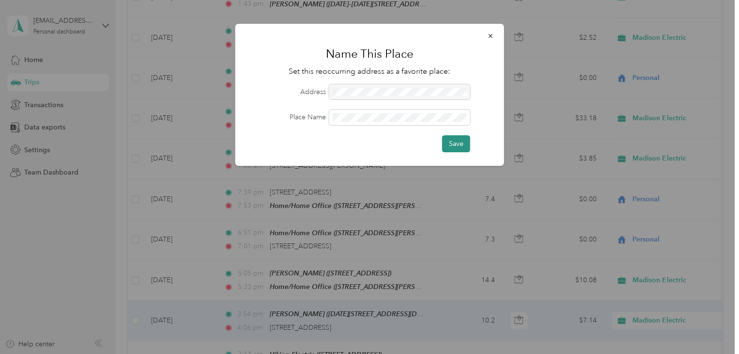
click at [466, 143] on button "Save" at bounding box center [456, 143] width 28 height 17
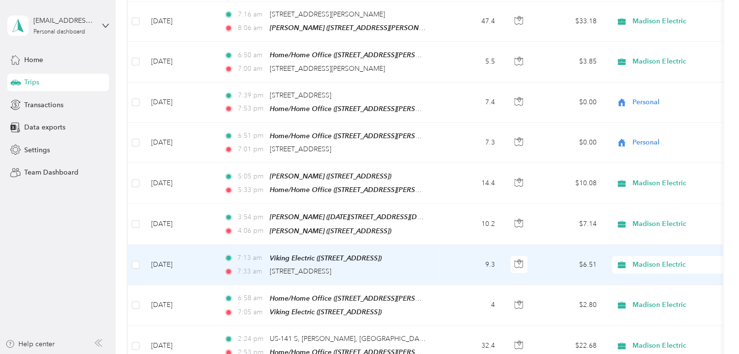
scroll to position [3439, 0]
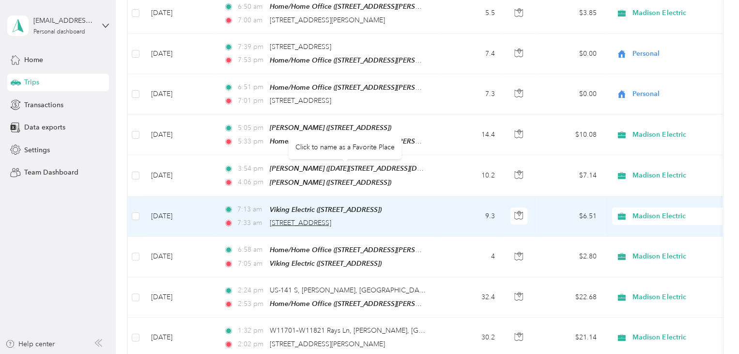
click at [331, 218] on span "[STREET_ADDRESS]" at bounding box center [301, 222] width 62 height 8
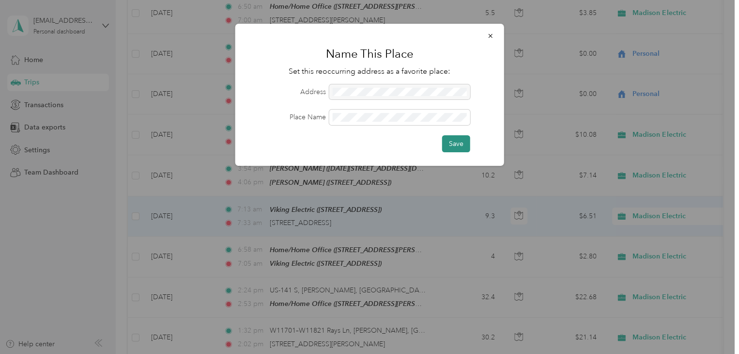
click at [454, 145] on button "Save" at bounding box center [456, 143] width 28 height 17
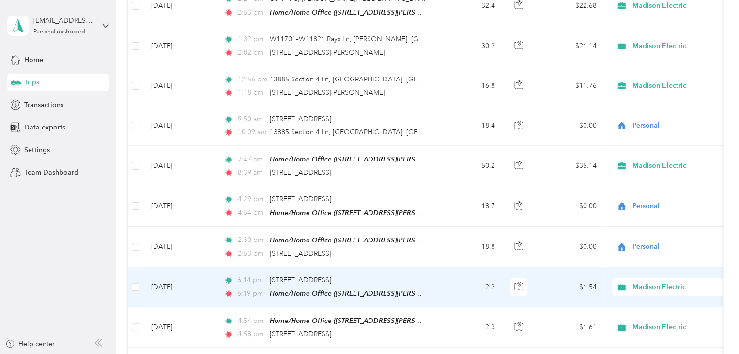
scroll to position [3730, 0]
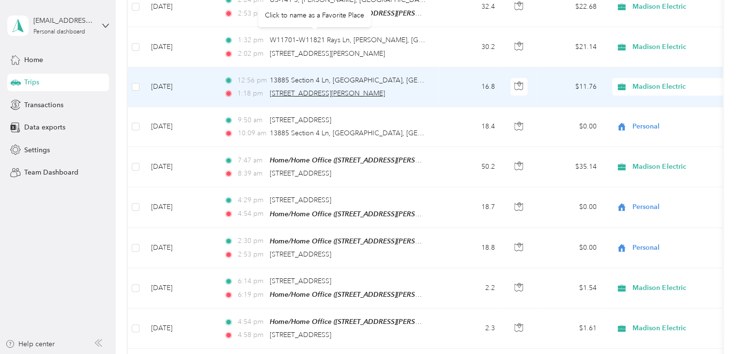
click at [326, 89] on span "[STREET_ADDRESS][PERSON_NAME]" at bounding box center [327, 93] width 115 height 8
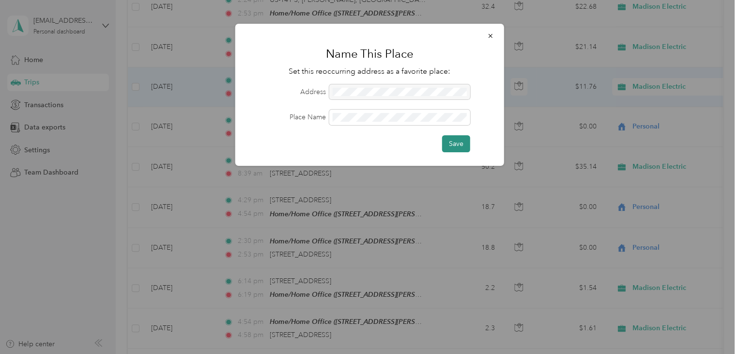
drag, startPoint x: 464, startPoint y: 143, endPoint x: 462, endPoint y: 148, distance: 5.4
click at [464, 143] on button "Save" at bounding box center [456, 143] width 28 height 17
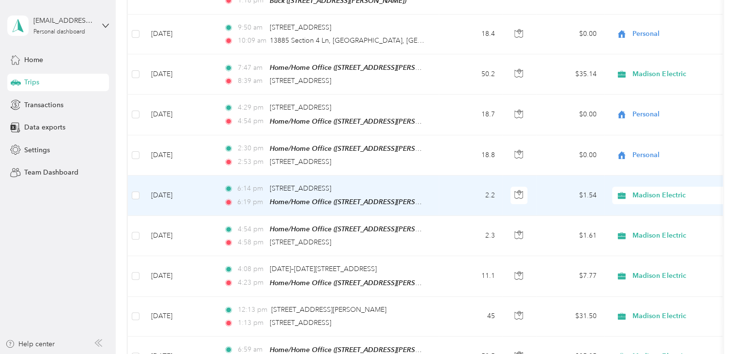
scroll to position [3827, 0]
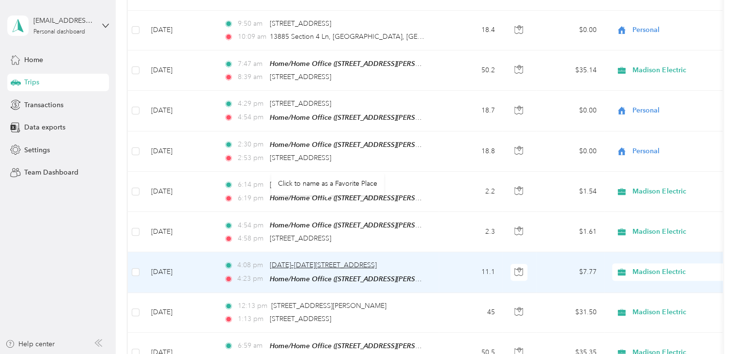
click at [340, 261] on span "[DATE]–[DATE][STREET_ADDRESS]" at bounding box center [323, 265] width 107 height 8
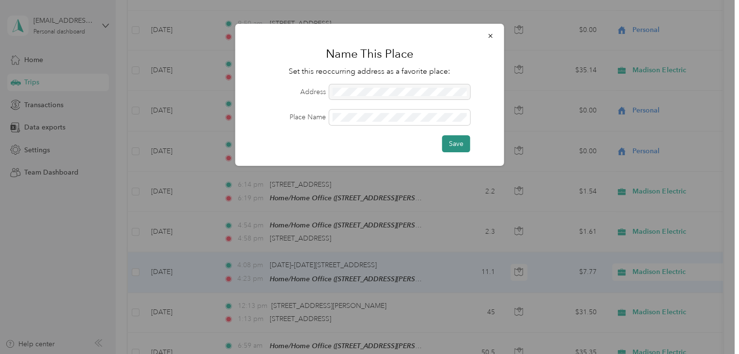
click at [458, 147] on button "Save" at bounding box center [456, 143] width 28 height 17
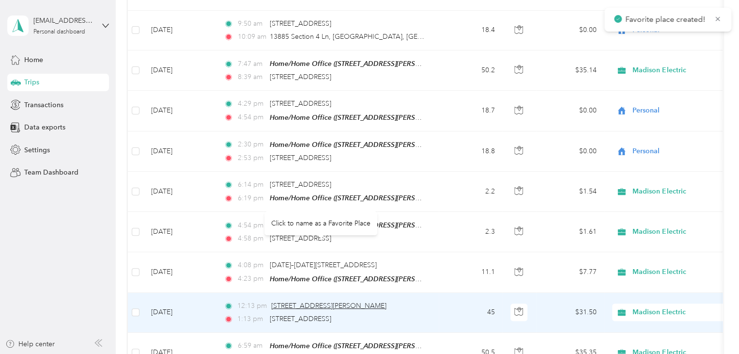
click at [339, 301] on span "[STREET_ADDRESS][PERSON_NAME]" at bounding box center [328, 305] width 115 height 8
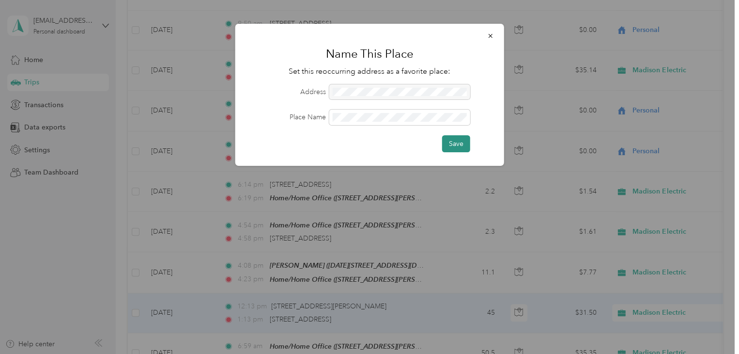
click at [455, 140] on button "Save" at bounding box center [456, 143] width 28 height 17
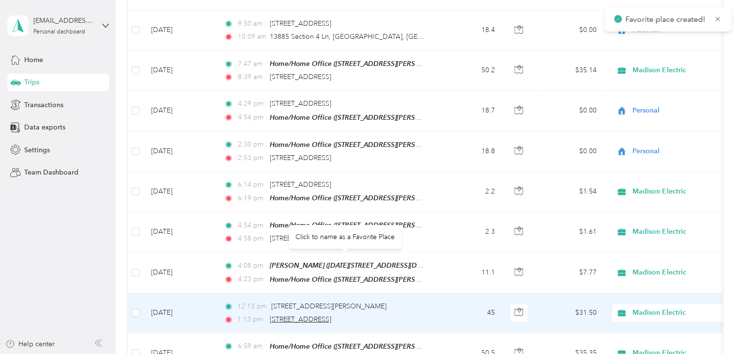
click at [331, 315] on span "1721 E Shore Cir, East Shore Drive, Green Bay, WI" at bounding box center [301, 319] width 62 height 8
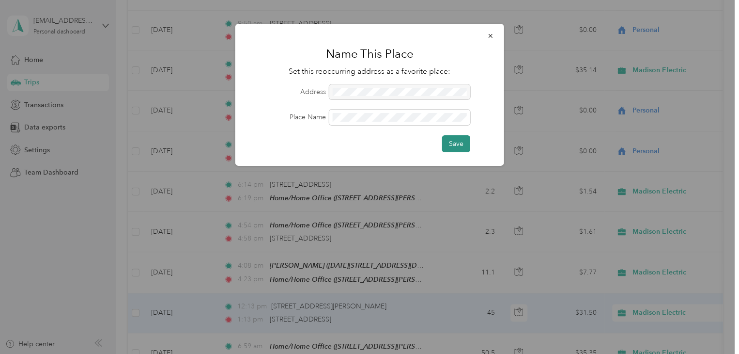
click at [456, 140] on button "Save" at bounding box center [456, 143] width 28 height 17
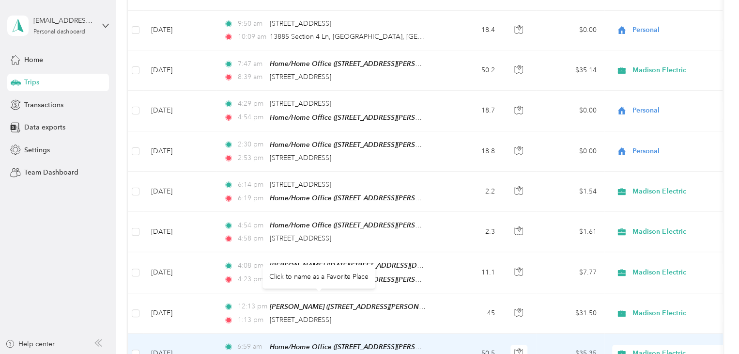
click at [338, 353] on span "[STREET_ADDRESS][PERSON_NAME]" at bounding box center [327, 360] width 115 height 8
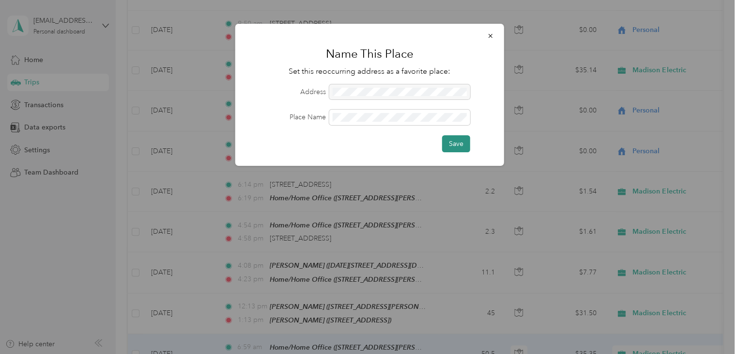
click at [457, 137] on button "Save" at bounding box center [456, 143] width 28 height 17
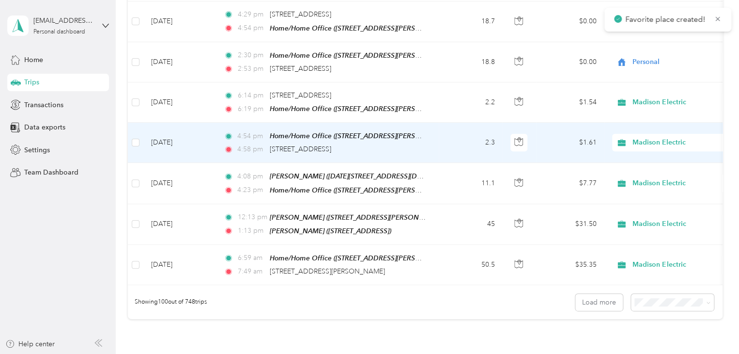
scroll to position [3923, 0]
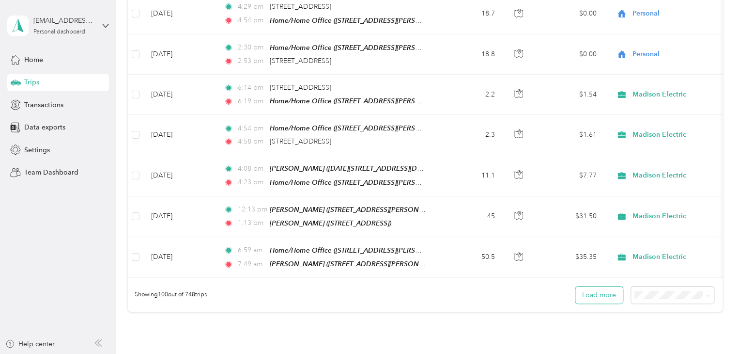
click at [599, 286] on button "Load more" at bounding box center [598, 294] width 47 height 17
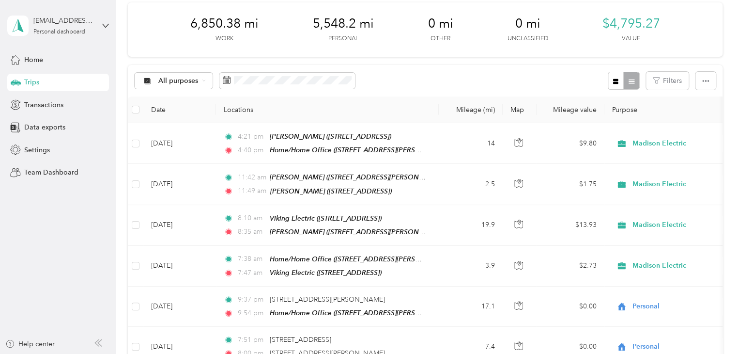
scroll to position [0, 0]
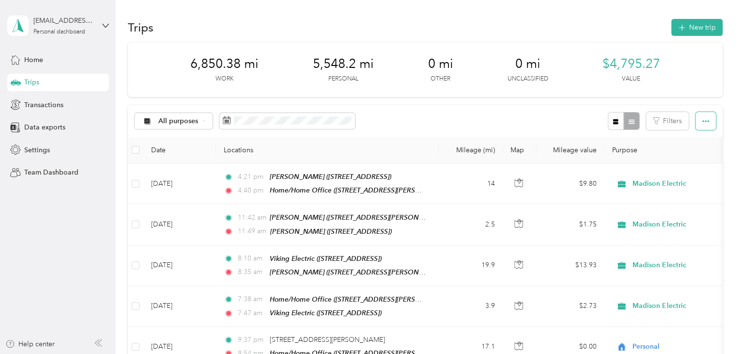
click at [703, 121] on icon "button" at bounding box center [705, 121] width 7 height 2
drag, startPoint x: 67, startPoint y: 225, endPoint x: 50, endPoint y: 188, distance: 40.5
click at [65, 224] on aside "cmadisonelectric@gmail.com Personal dashboard Home Trips Transactions Data expo…" at bounding box center [58, 177] width 116 height 354
click at [40, 150] on span "Settings" at bounding box center [37, 150] width 26 height 10
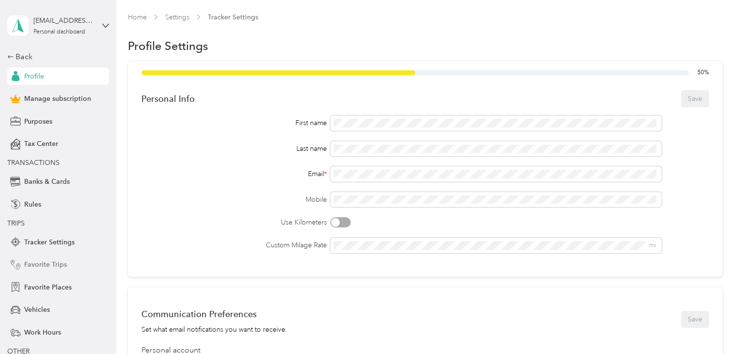
click at [48, 264] on span "Favorite Trips" at bounding box center [45, 264] width 43 height 10
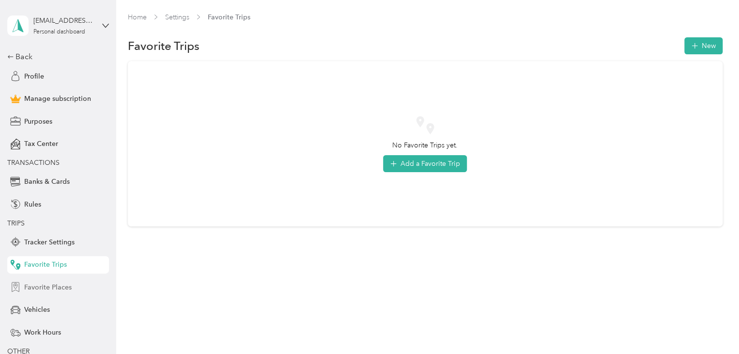
click at [41, 284] on span "Favorite Places" at bounding box center [47, 287] width 47 height 10
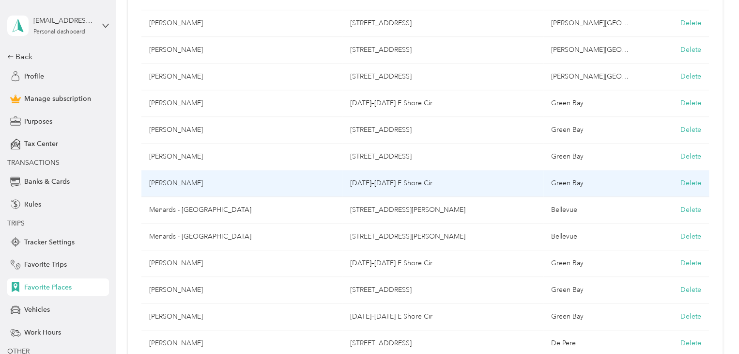
scroll to position [388, 0]
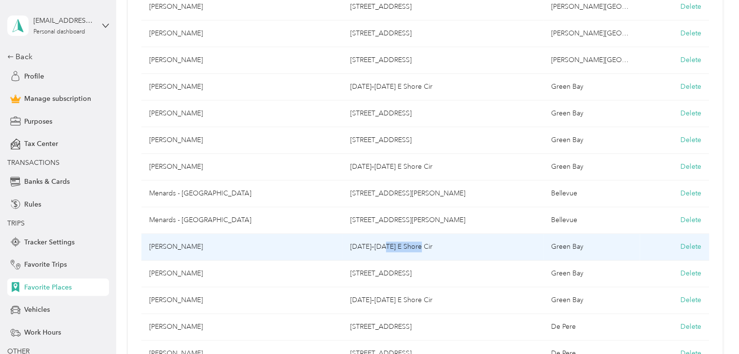
drag, startPoint x: 420, startPoint y: 245, endPoint x: 386, endPoint y: 248, distance: 35.1
click at [386, 248] on td "1734–1798 E Shore Cir" at bounding box center [442, 246] width 201 height 27
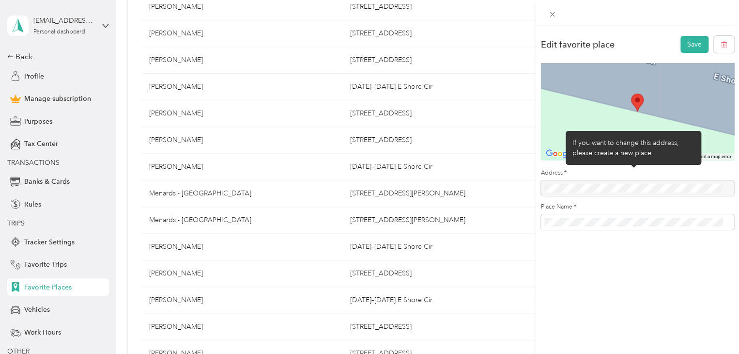
click at [577, 186] on div at bounding box center [637, 188] width 193 height 16
click at [589, 186] on div at bounding box center [637, 188] width 193 height 16
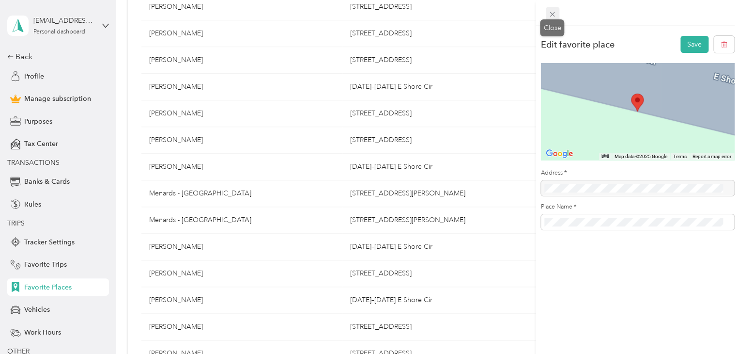
click at [551, 14] on icon at bounding box center [552, 14] width 5 height 5
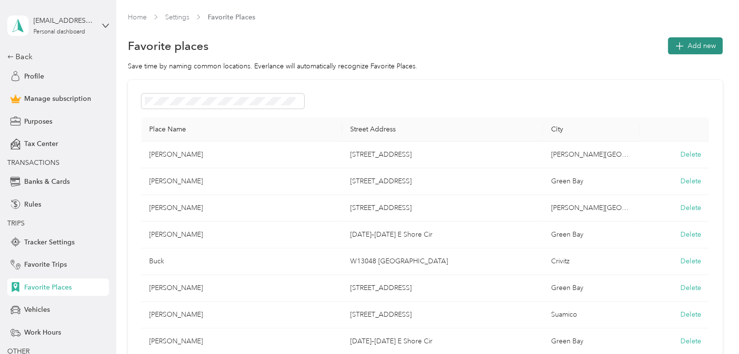
click at [704, 41] on span "Add new" at bounding box center [702, 46] width 28 height 10
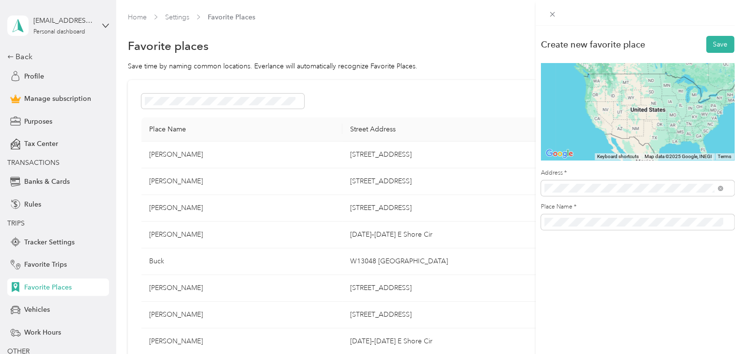
click at [588, 227] on span "East Shore Circle Green Bay, Wisconsin 54302, United States" at bounding box center [640, 226] width 157 height 17
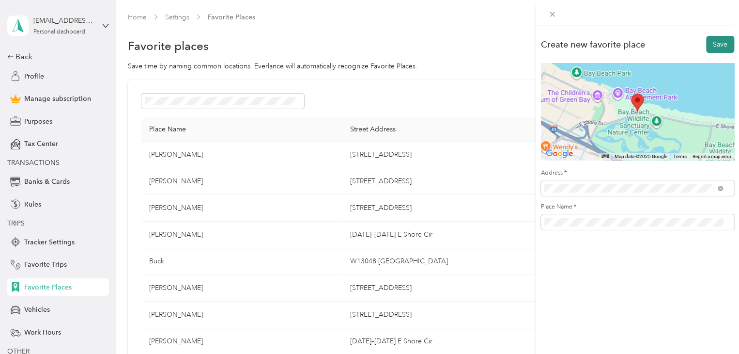
click at [716, 41] on button "Save" at bounding box center [720, 44] width 28 height 17
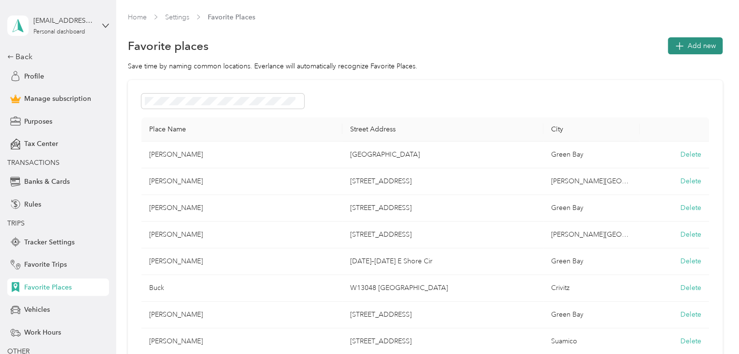
click at [688, 45] on span "Add new" at bounding box center [702, 46] width 28 height 10
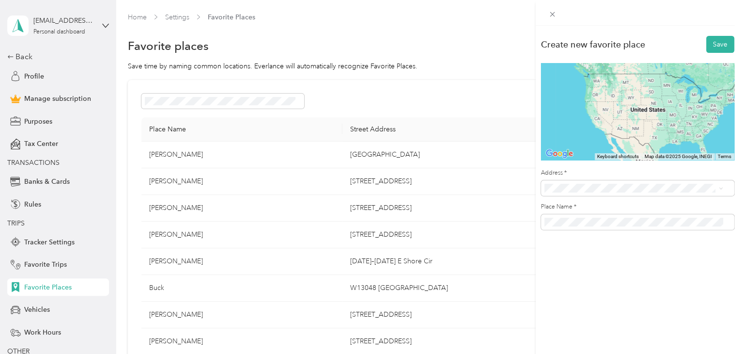
click at [587, 224] on span "Cove Road Sturgeon Bay, Wisconsin 54235, United States" at bounding box center [640, 225] width 157 height 17
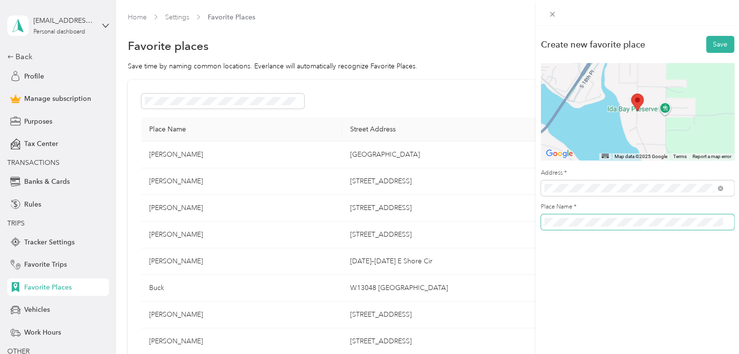
click at [497, 225] on div "Create new favorite place Save ← Move left → Move right ↑ Move up ↓ Move down +…" at bounding box center [369, 177] width 739 height 354
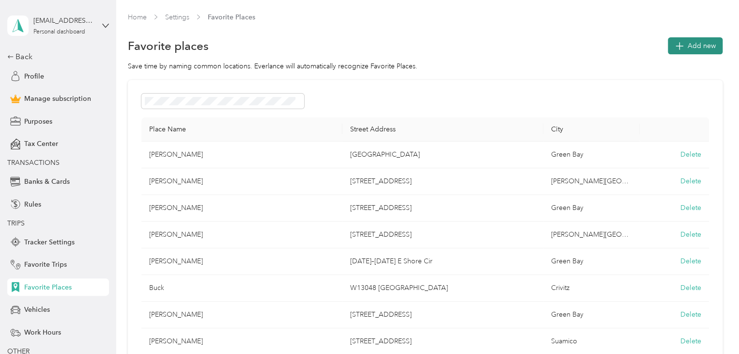
click at [688, 42] on span "Add new" at bounding box center [702, 46] width 28 height 10
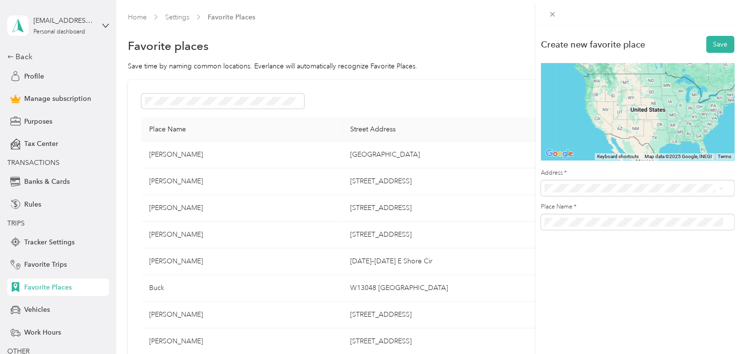
click at [591, 177] on div "Address *" at bounding box center [637, 182] width 193 height 27
click at [580, 226] on span "Cove Road Sturgeon Bay, Wisconsin 54235, United States" at bounding box center [640, 225] width 157 height 17
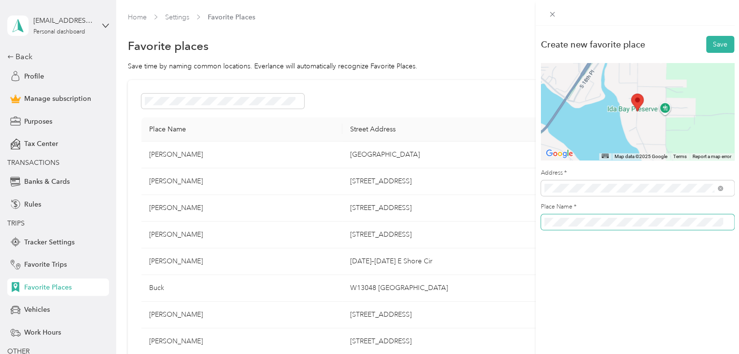
click at [527, 219] on div "Create new favorite place Save ← Move left → Move right ↑ Move up ↓ Move down +…" at bounding box center [369, 177] width 739 height 354
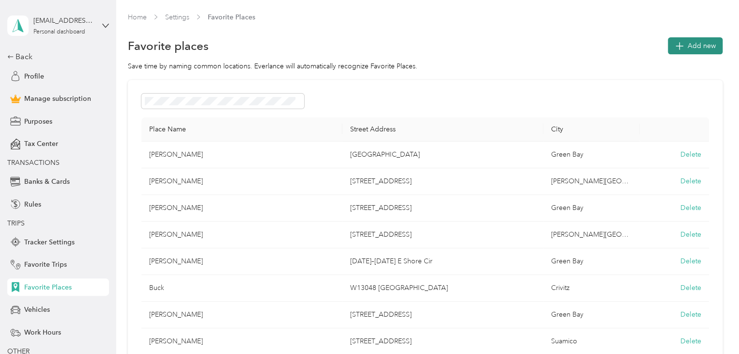
click at [689, 46] on span "Add new" at bounding box center [702, 46] width 28 height 10
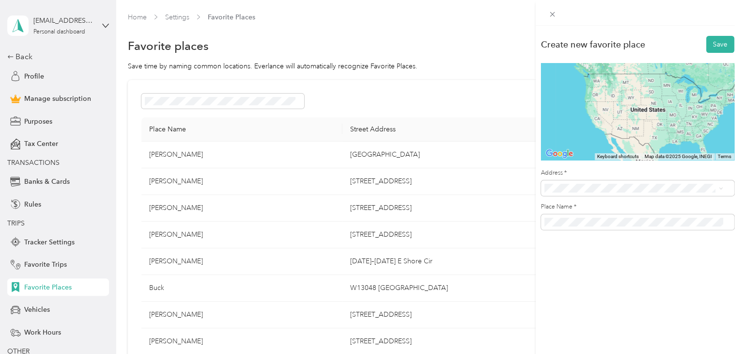
click at [608, 225] on span "Cove Road Sturgeon Bay, Wisconsin 54235, United States" at bounding box center [640, 223] width 157 height 17
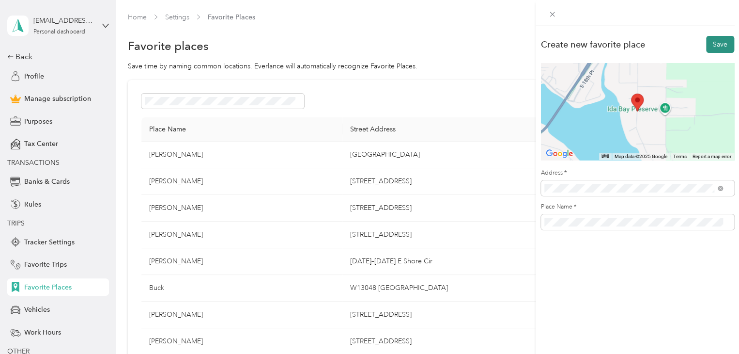
click at [713, 39] on button "Save" at bounding box center [720, 44] width 28 height 17
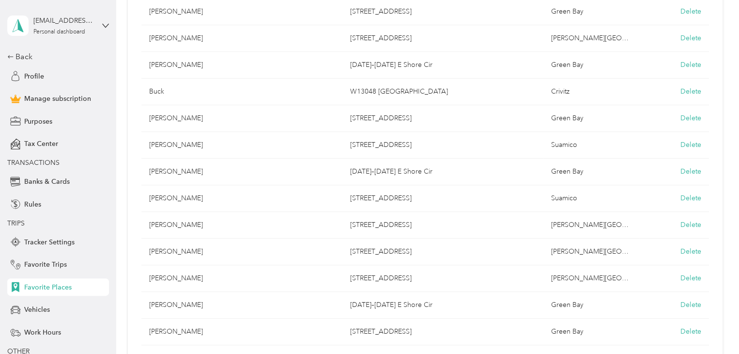
scroll to position [194, 0]
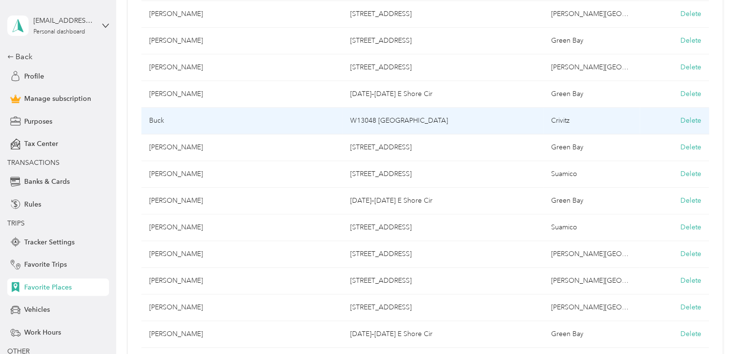
click at [378, 121] on td "W13048 S Lake Dr" at bounding box center [442, 121] width 201 height 27
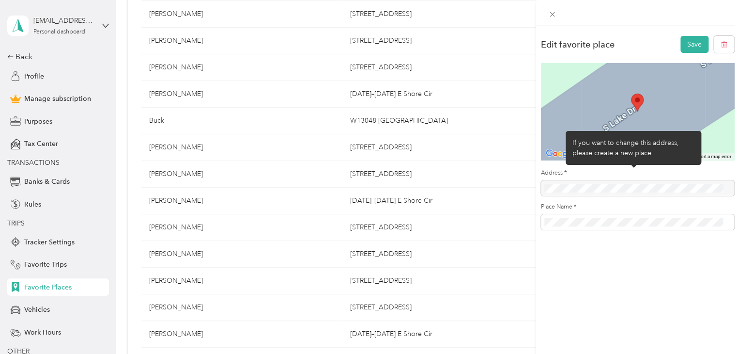
click at [589, 184] on div at bounding box center [637, 188] width 193 height 16
click at [584, 186] on div at bounding box center [637, 188] width 193 height 16
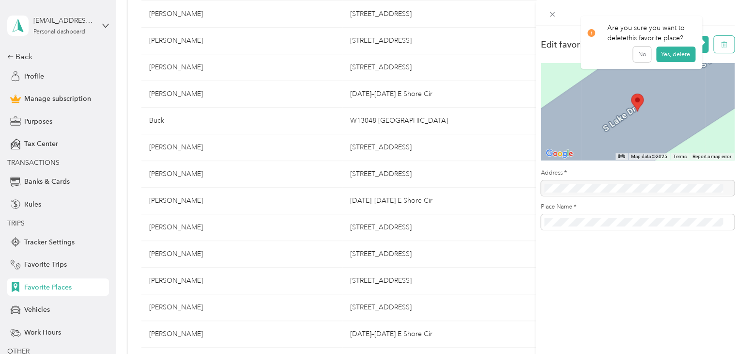
click at [721, 45] on icon "button" at bounding box center [724, 44] width 7 height 7
click at [553, 16] on icon at bounding box center [552, 14] width 8 height 8
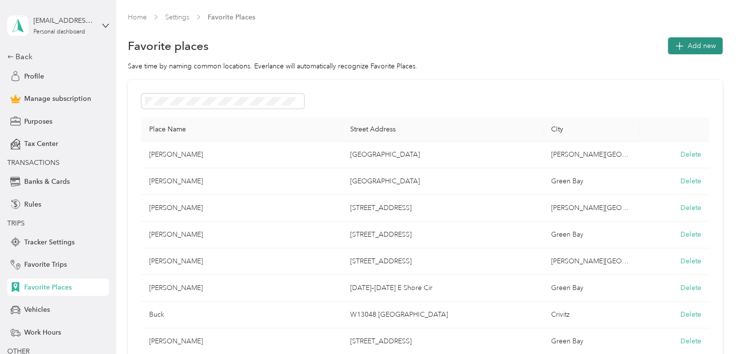
click at [689, 47] on span "Add new" at bounding box center [702, 46] width 28 height 10
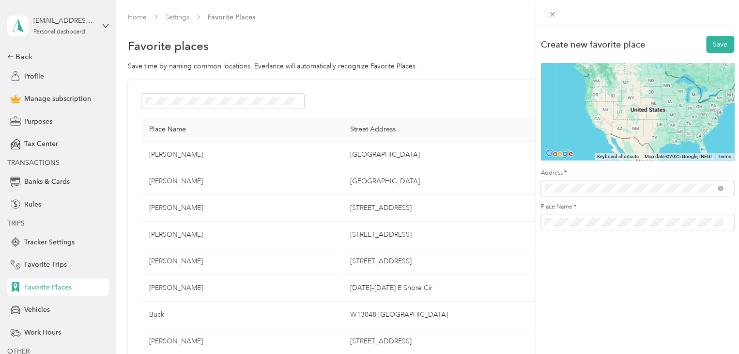
click at [608, 223] on span "South Lake Drive Crivitz, Wisconsin 54114, United States" at bounding box center [640, 226] width 157 height 17
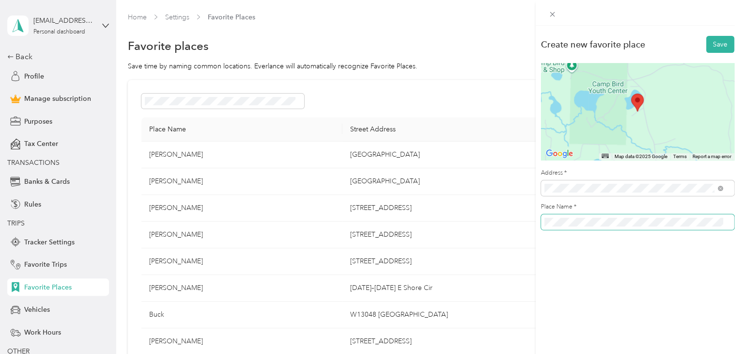
click at [498, 222] on div "Create new favorite place Save ← Move left → Move right ↑ Move up ↓ Move down +…" at bounding box center [369, 177] width 739 height 354
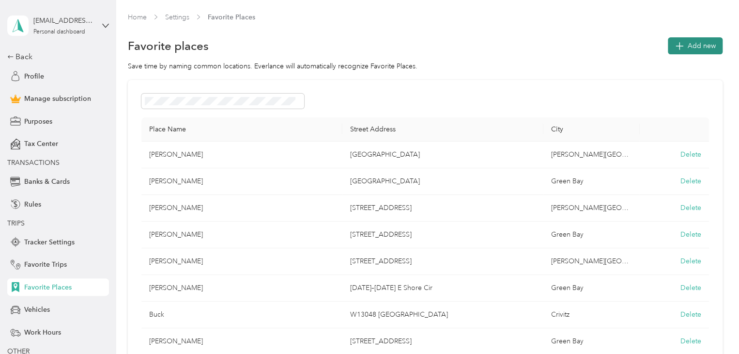
click at [696, 49] on span "Add new" at bounding box center [702, 46] width 28 height 10
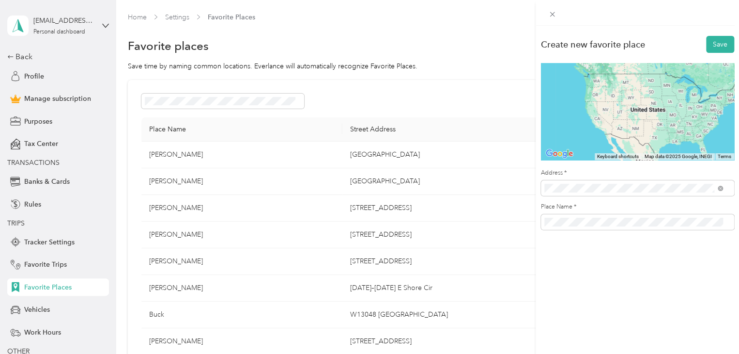
click at [600, 226] on span "South Lake Drive Crivitz, Wisconsin 54114, United States" at bounding box center [640, 226] width 157 height 17
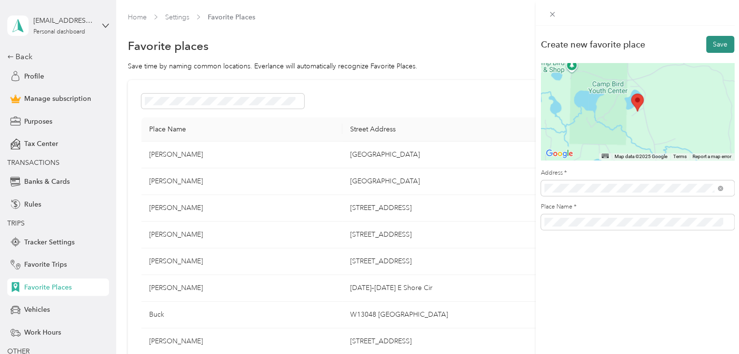
click at [711, 41] on button "Save" at bounding box center [720, 44] width 28 height 17
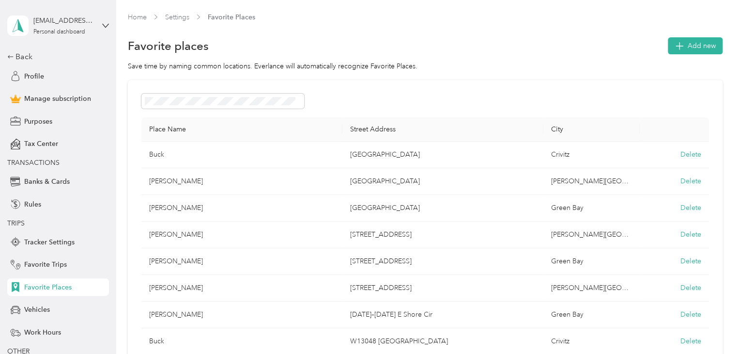
click at [46, 161] on span "TRANSACTIONS" at bounding box center [33, 162] width 52 height 8
click at [135, 14] on link "Home" at bounding box center [137, 17] width 19 height 8
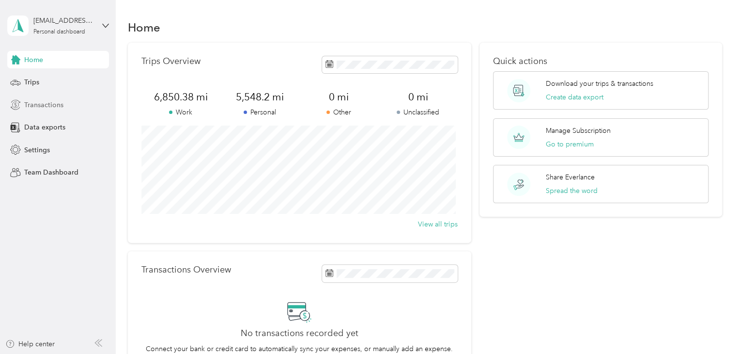
click at [52, 107] on span "Transactions" at bounding box center [43, 105] width 39 height 10
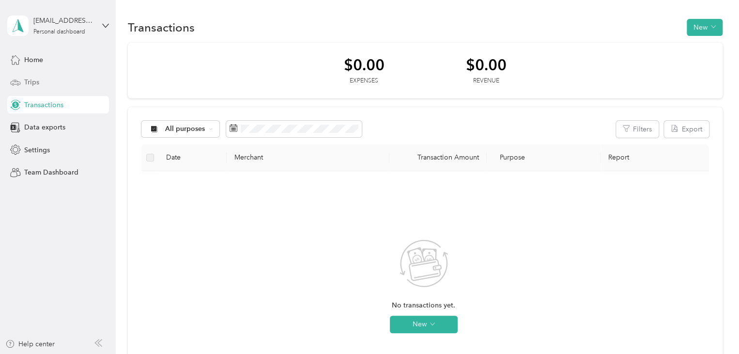
click at [26, 81] on span "Trips" at bounding box center [31, 82] width 15 height 10
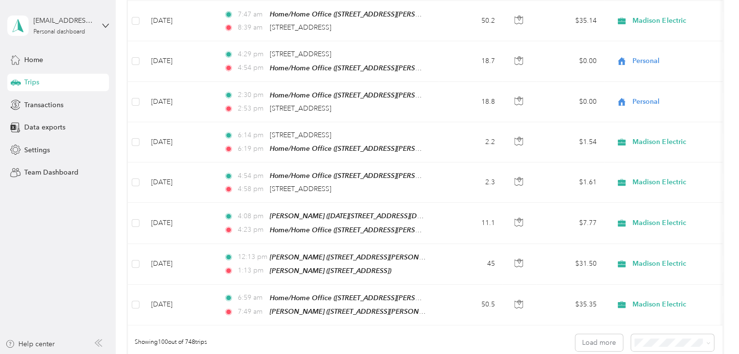
scroll to position [3862, 0]
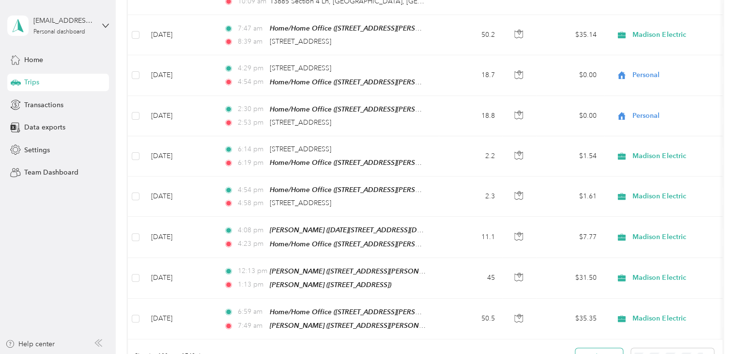
click at [588, 348] on button "Load more" at bounding box center [598, 356] width 47 height 17
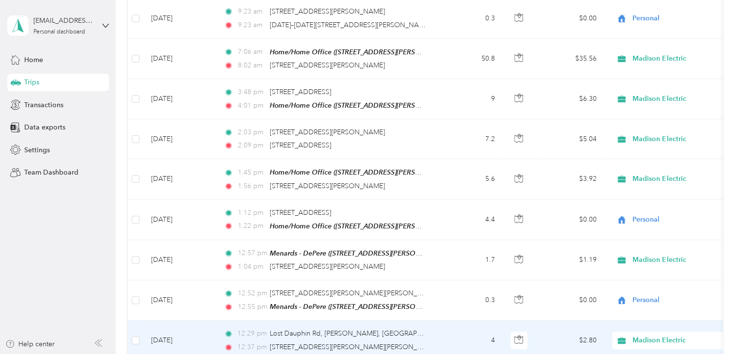
scroll to position [7933, 0]
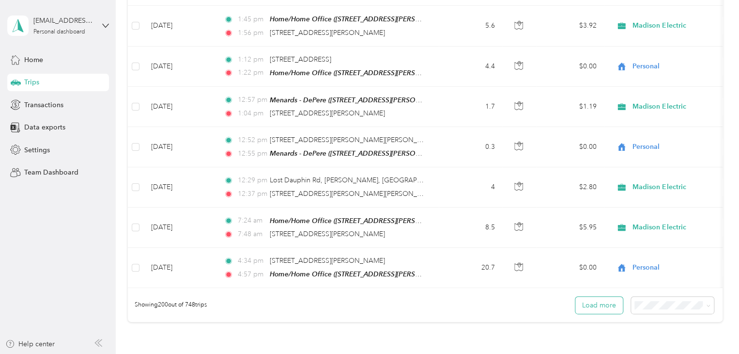
click at [602, 296] on button "Load more" at bounding box center [598, 304] width 47 height 17
click at [596, 296] on button "Load more" at bounding box center [598, 304] width 47 height 17
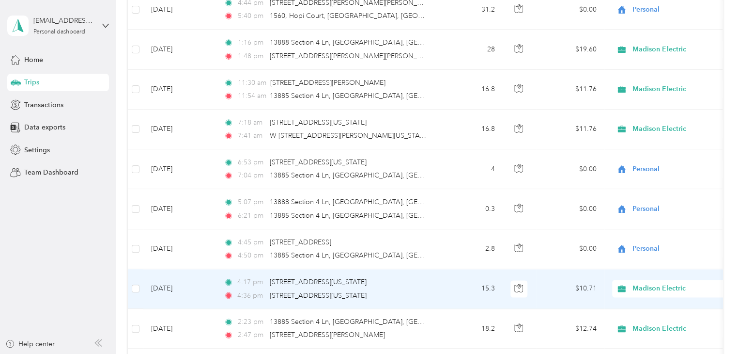
scroll to position [10016, 0]
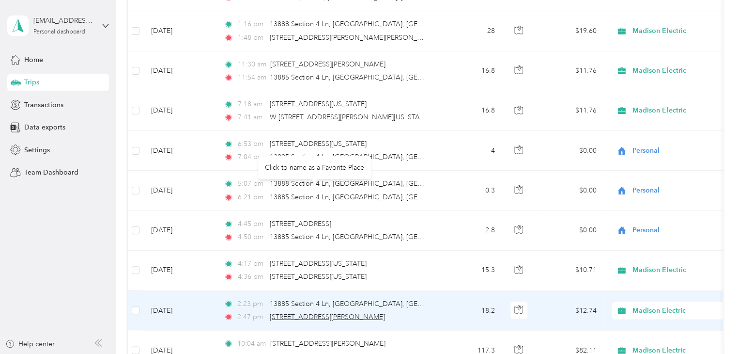
click at [333, 312] on span "[STREET_ADDRESS][PERSON_NAME]" at bounding box center [327, 316] width 115 height 8
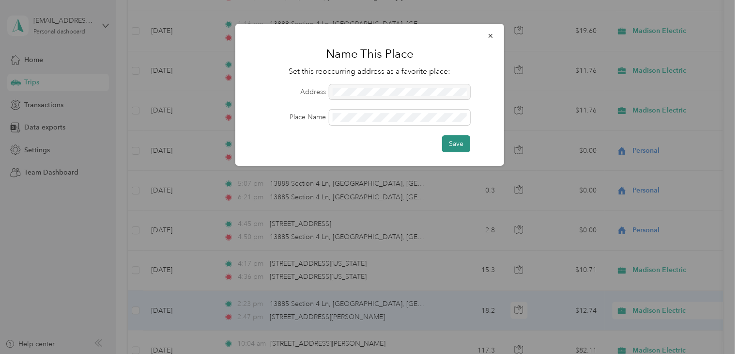
click at [467, 143] on button "Save" at bounding box center [456, 143] width 28 height 17
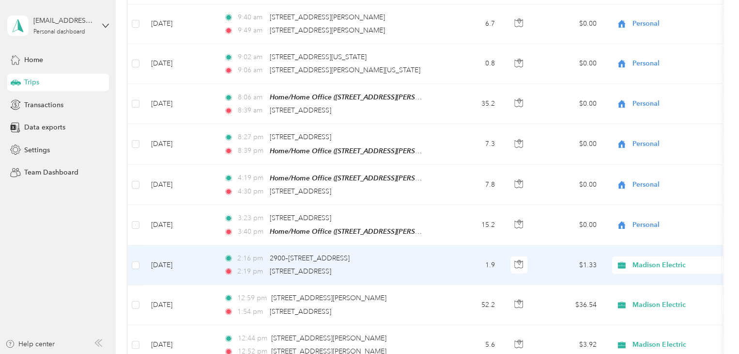
scroll to position [10403, 0]
